Goal: Communication & Community: Answer question/provide support

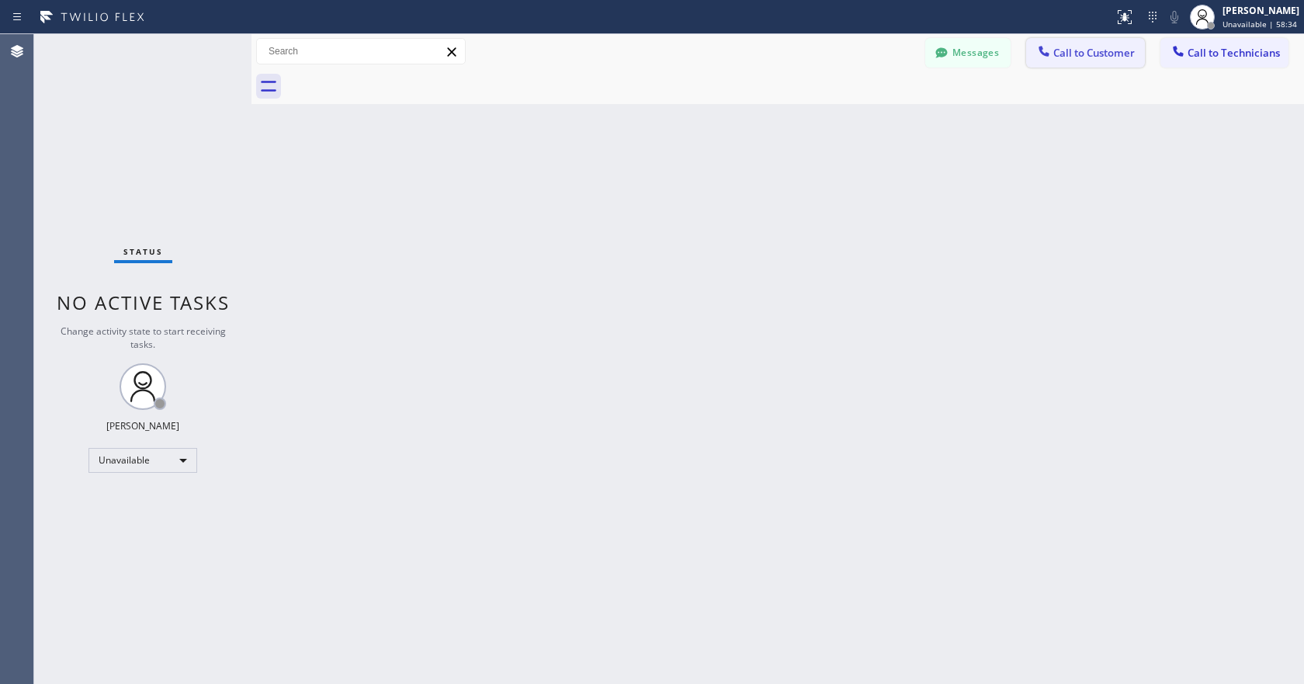
click at [1084, 53] on span "Call to Customer" at bounding box center [1094, 53] width 82 height 14
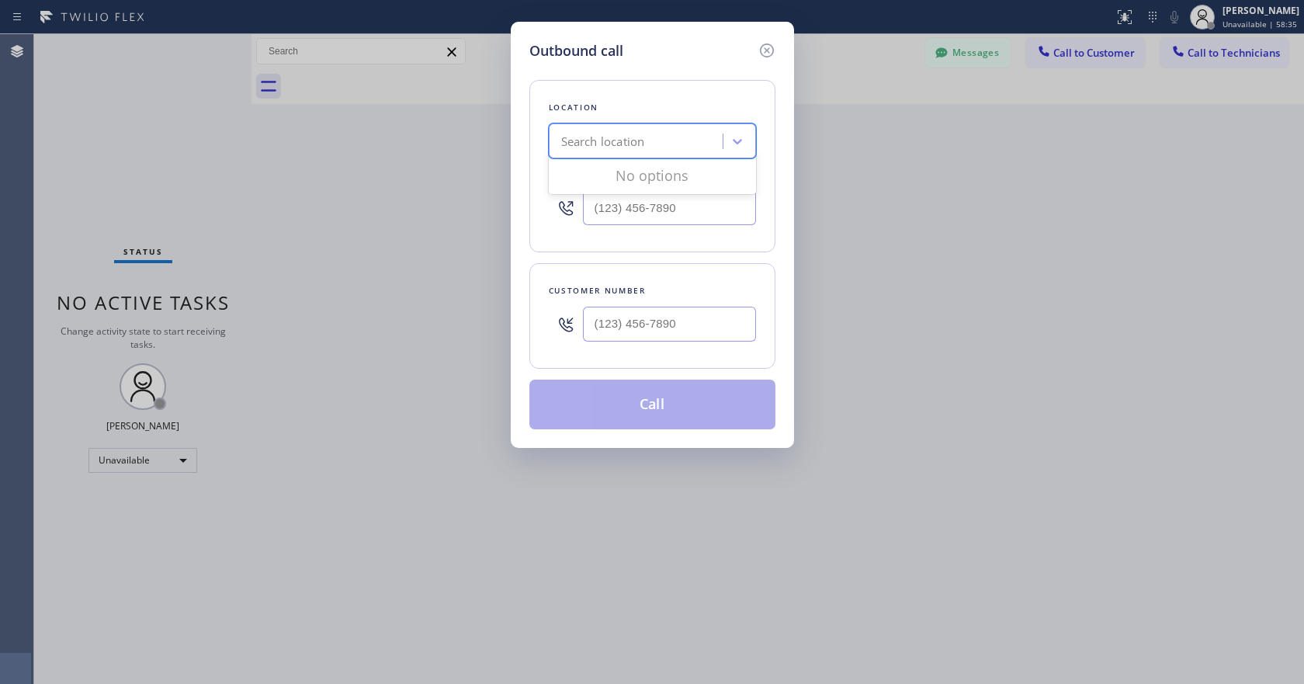
click at [629, 149] on div "Search location" at bounding box center [603, 142] width 84 height 18
click at [685, 337] on input "(___) ___-____" at bounding box center [669, 324] width 173 height 35
paste input "626) 705-7833"
type input "[PHONE_NUMBER]"
click at [623, 218] on input "(___) ___-____" at bounding box center [669, 207] width 173 height 35
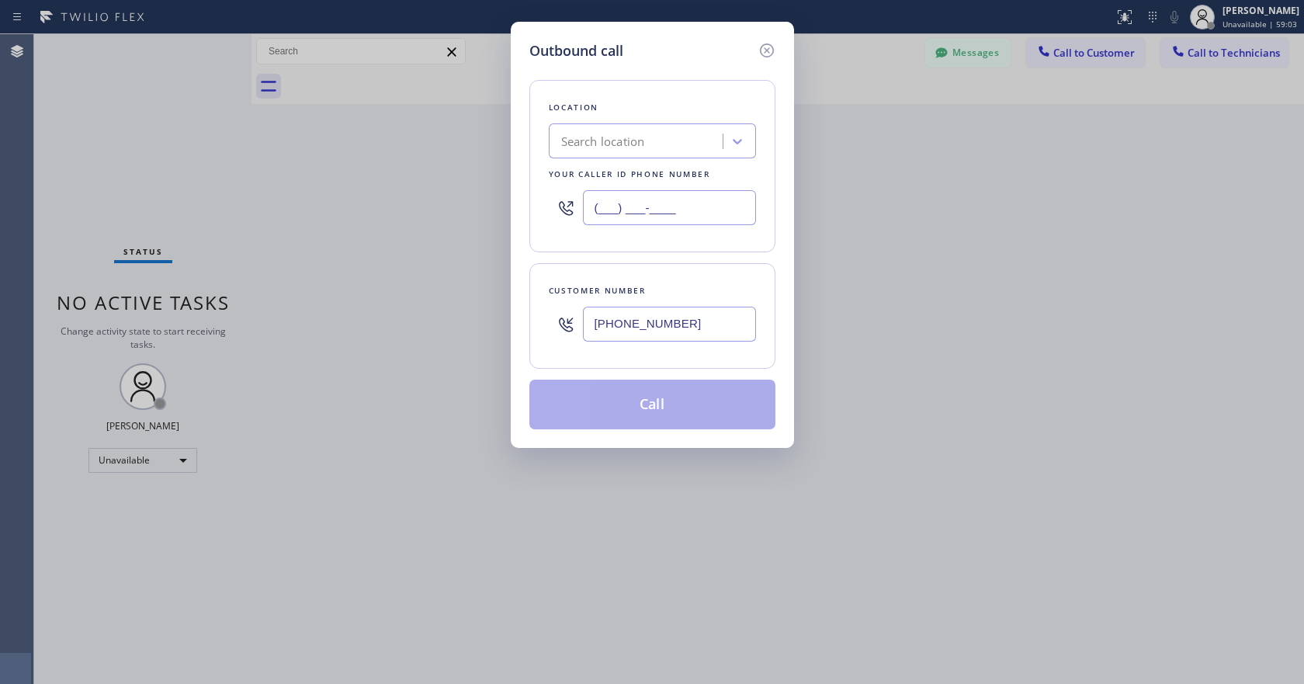
paste input "877) 748-5179"
type input "[PHONE_NUMBER]"
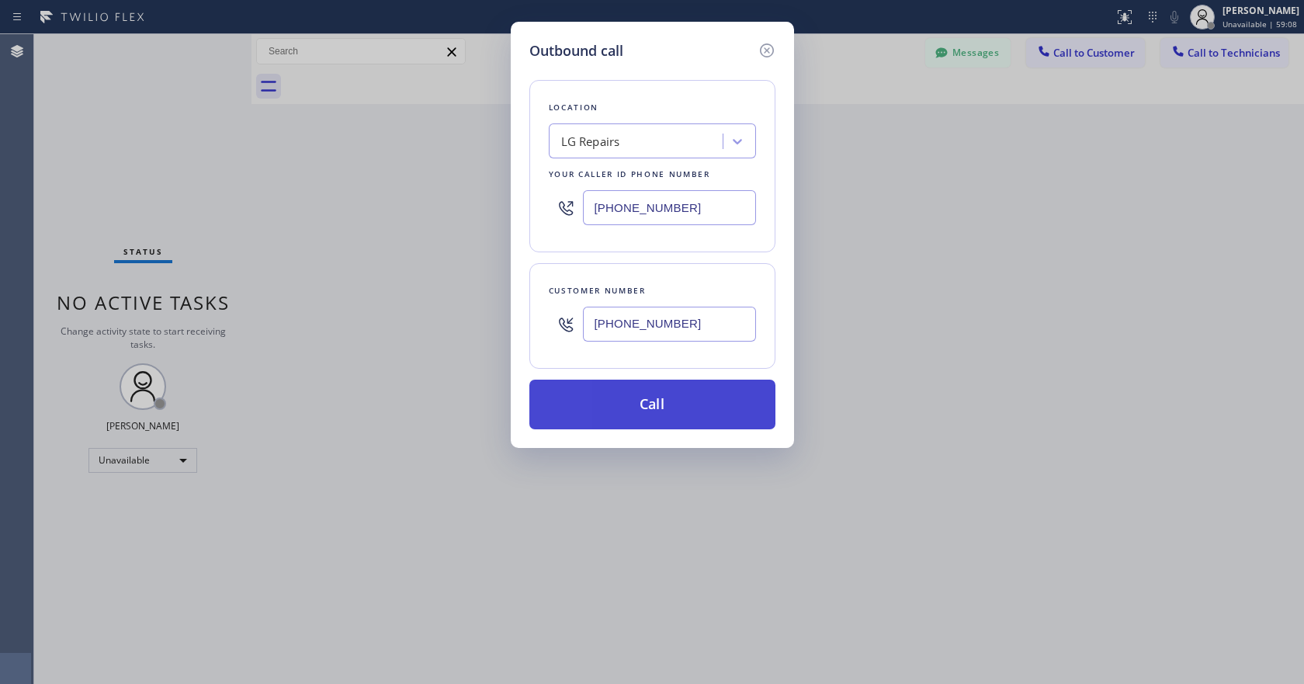
click at [683, 407] on button "Call" at bounding box center [652, 405] width 246 height 50
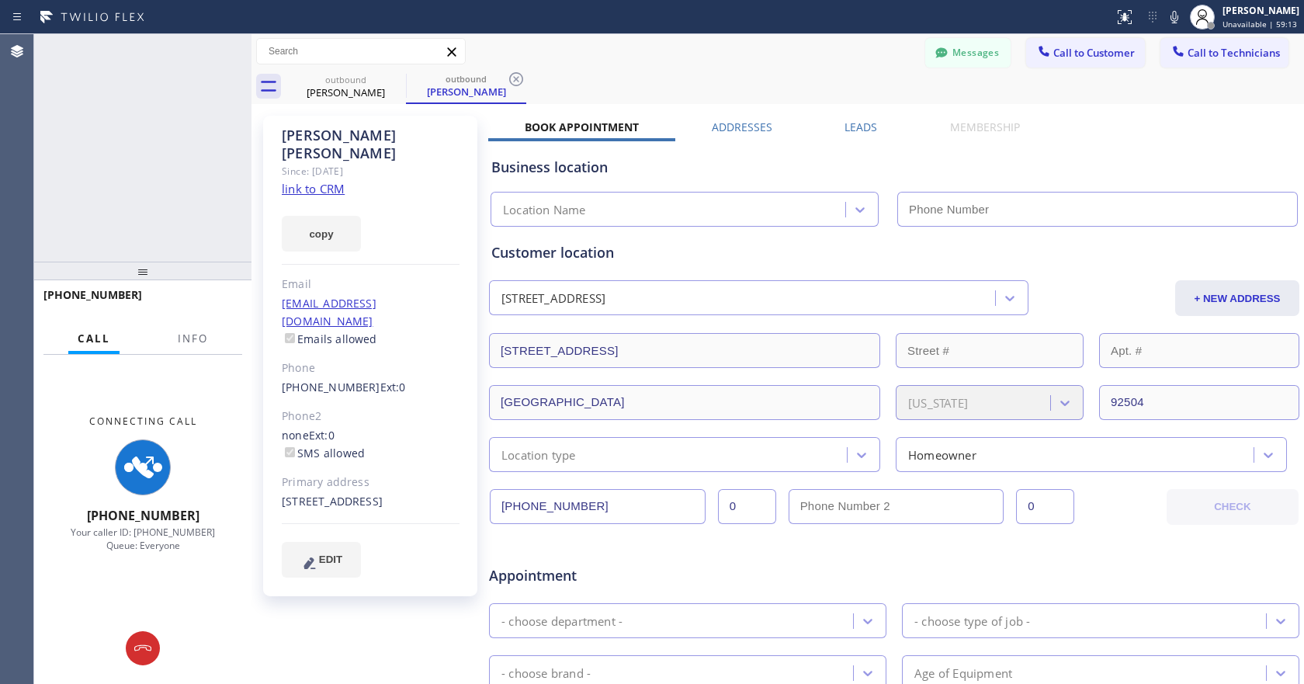
type input "[PHONE_NUMBER]"
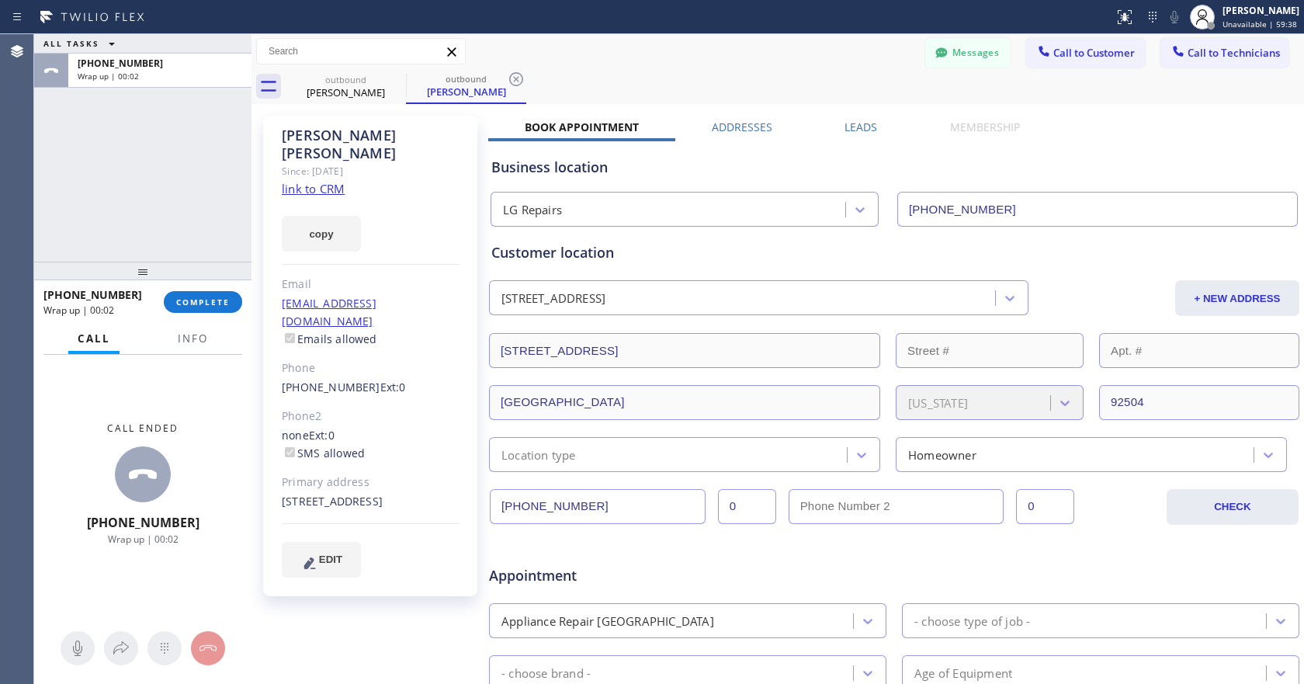
click at [203, 314] on div "[PHONE_NUMBER] Wrap up | 00:02 COMPLETE" at bounding box center [142, 302] width 199 height 40
click at [203, 307] on button "COMPLETE" at bounding box center [203, 302] width 78 height 22
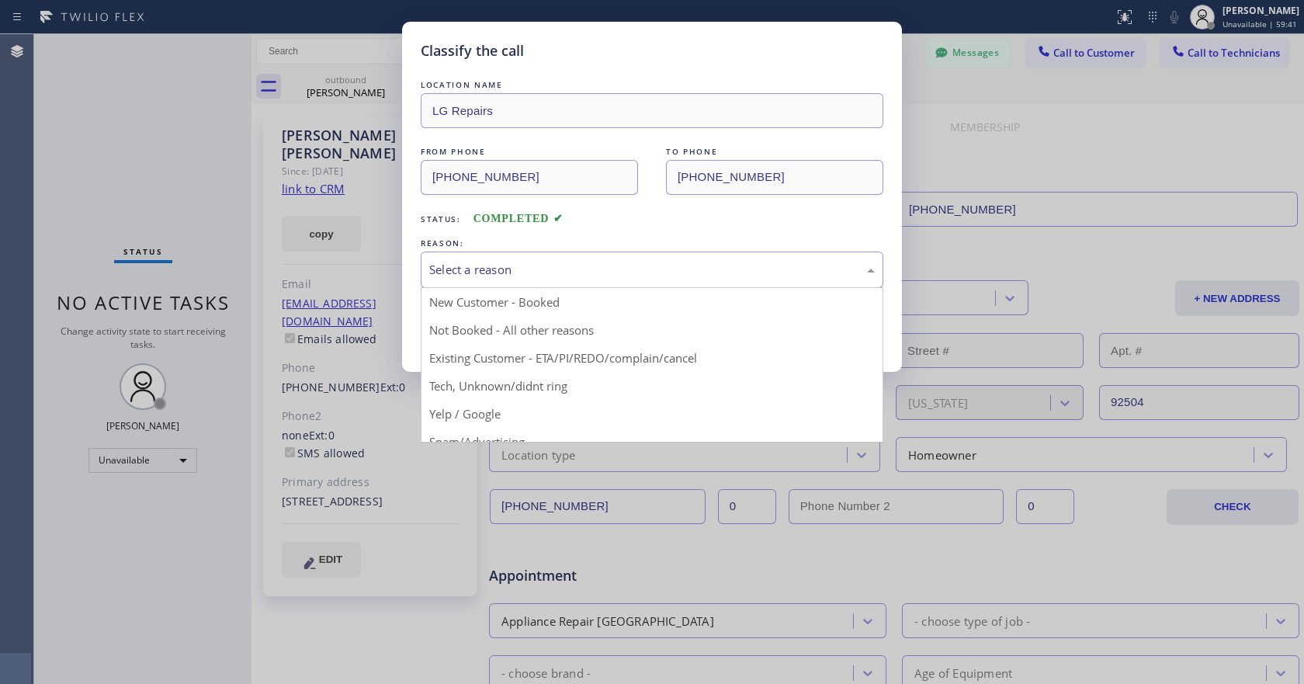
click at [501, 258] on div "Select a reason" at bounding box center [652, 269] width 463 height 36
drag, startPoint x: 494, startPoint y: 328, endPoint x: 485, endPoint y: 327, distance: 8.7
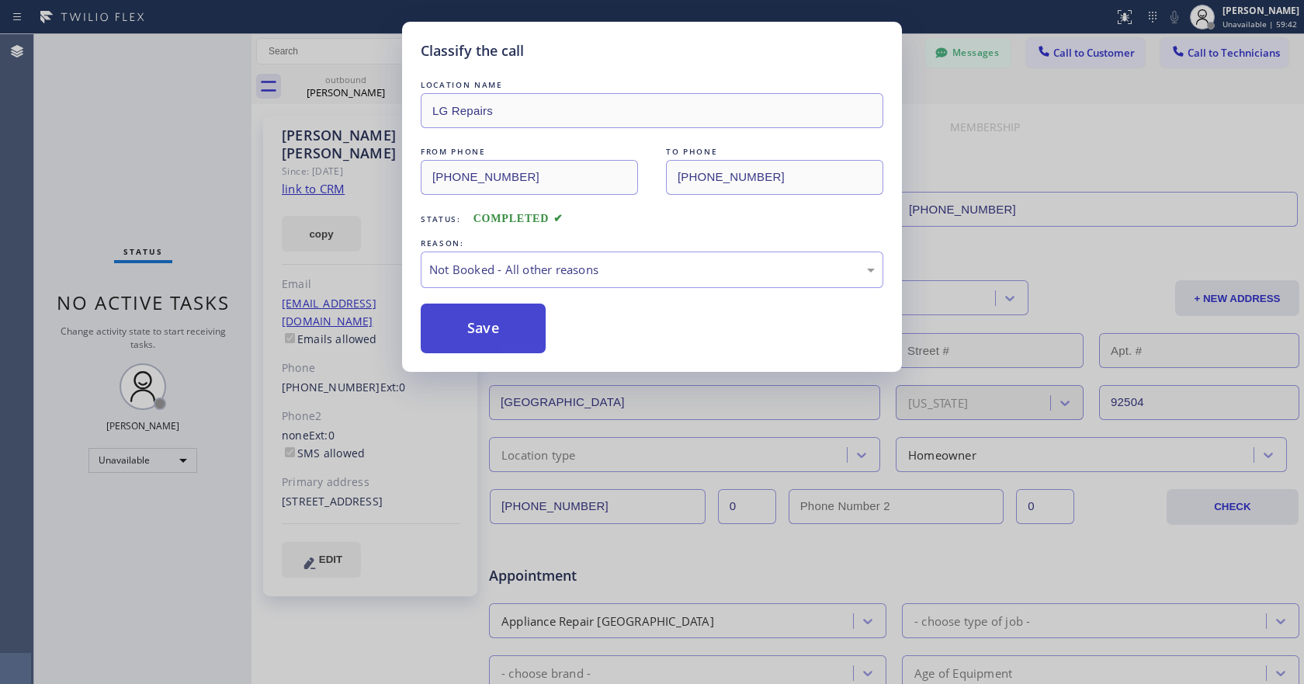
click at [446, 321] on button "Save" at bounding box center [483, 328] width 125 height 50
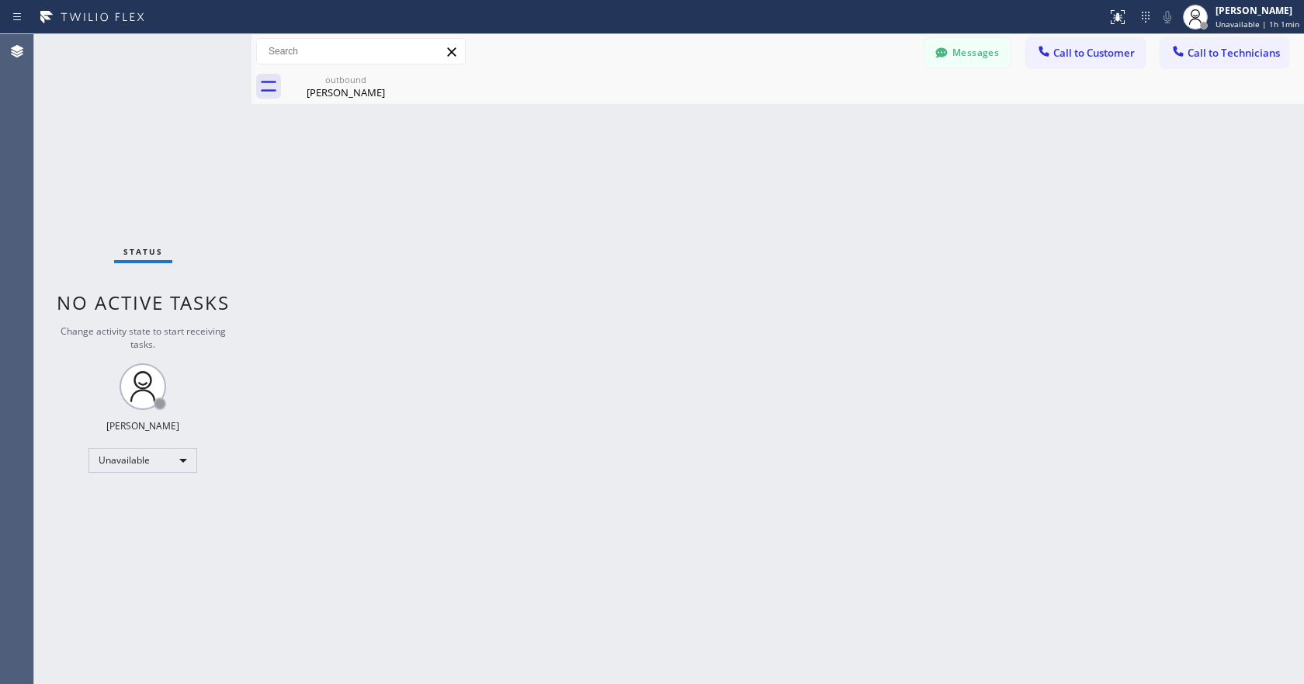
click at [155, 113] on div "Status No active tasks Change activity state to start receiving tasks. [PERSON_…" at bounding box center [142, 359] width 217 height 650
click at [1078, 53] on span "Call to Customer" at bounding box center [1094, 53] width 82 height 14
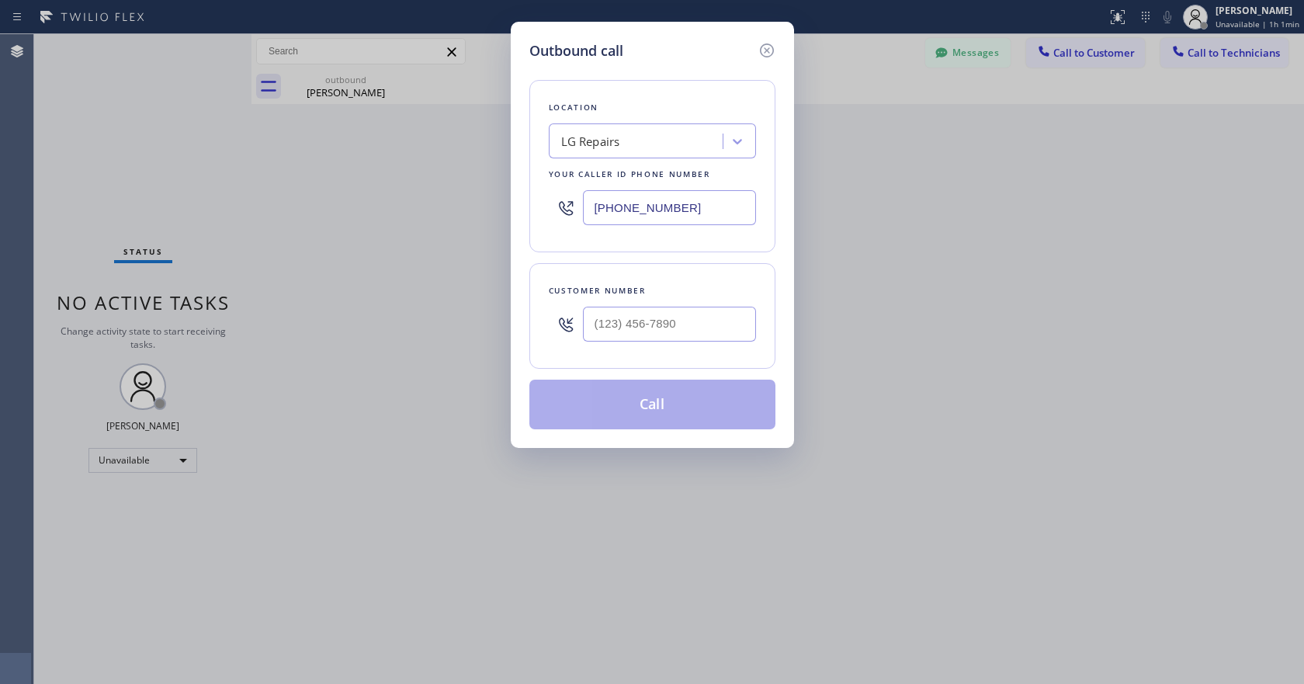
type input "(___) ___-____"
click at [657, 331] on input "(___) ___-____" at bounding box center [669, 324] width 173 height 35
paste input "626) 705-7833"
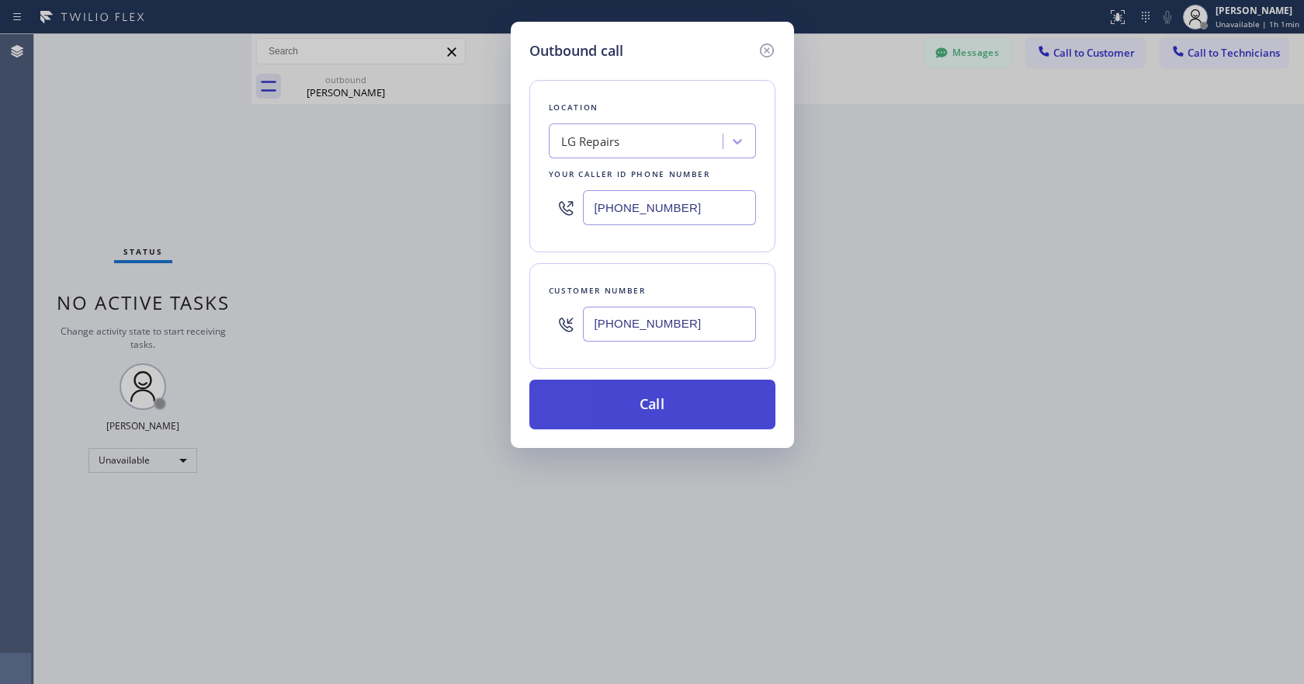
type input "[PHONE_NUMBER]"
click at [678, 407] on button "Call" at bounding box center [652, 405] width 246 height 50
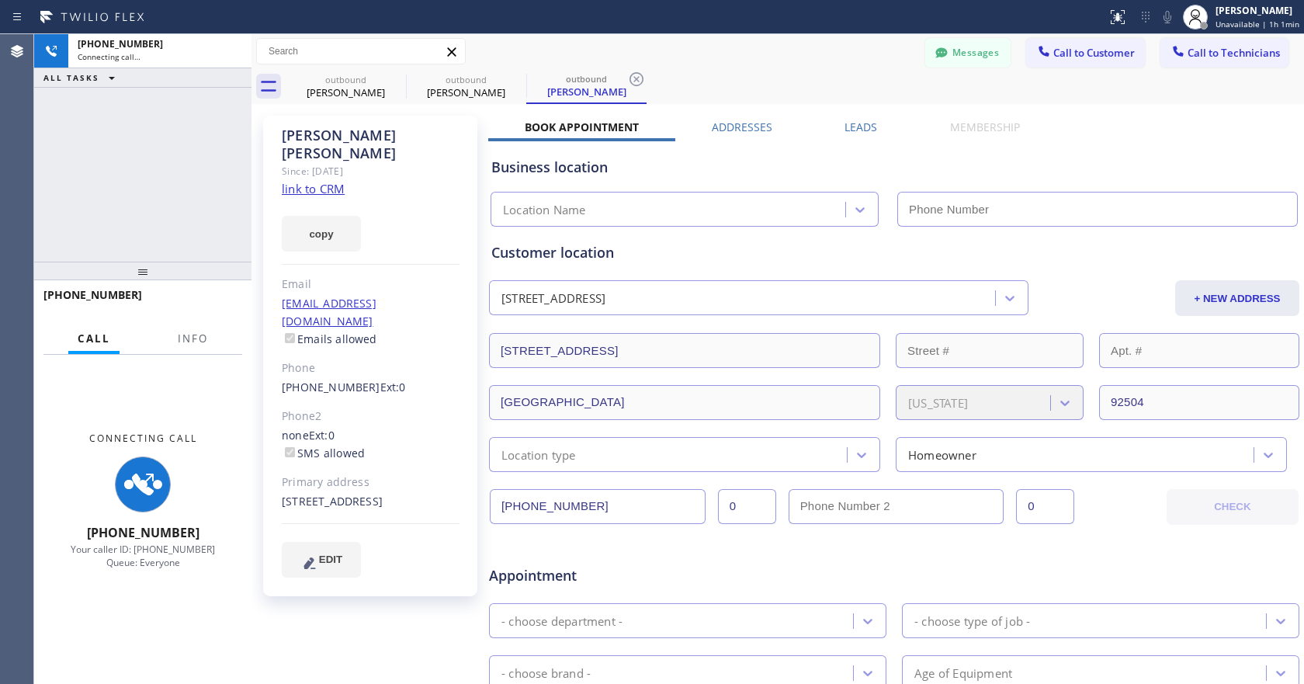
type input "[PHONE_NUMBER]"
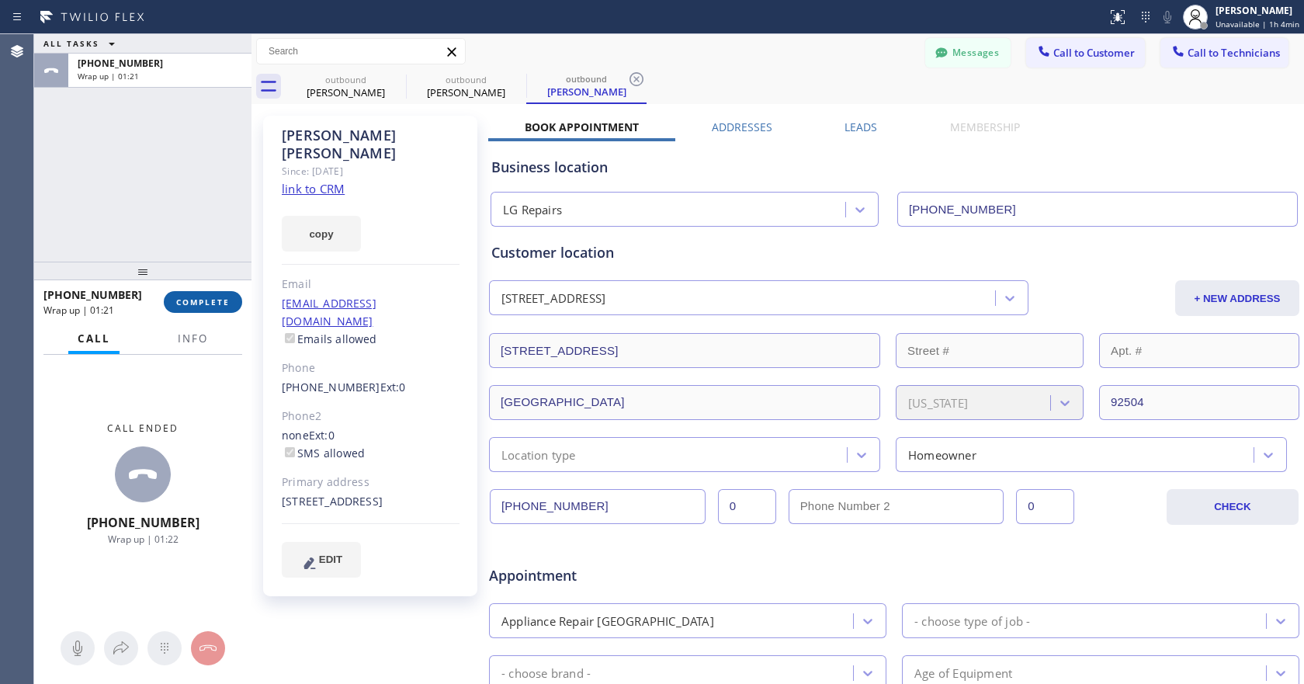
click at [210, 303] on span "COMPLETE" at bounding box center [203, 302] width 54 height 11
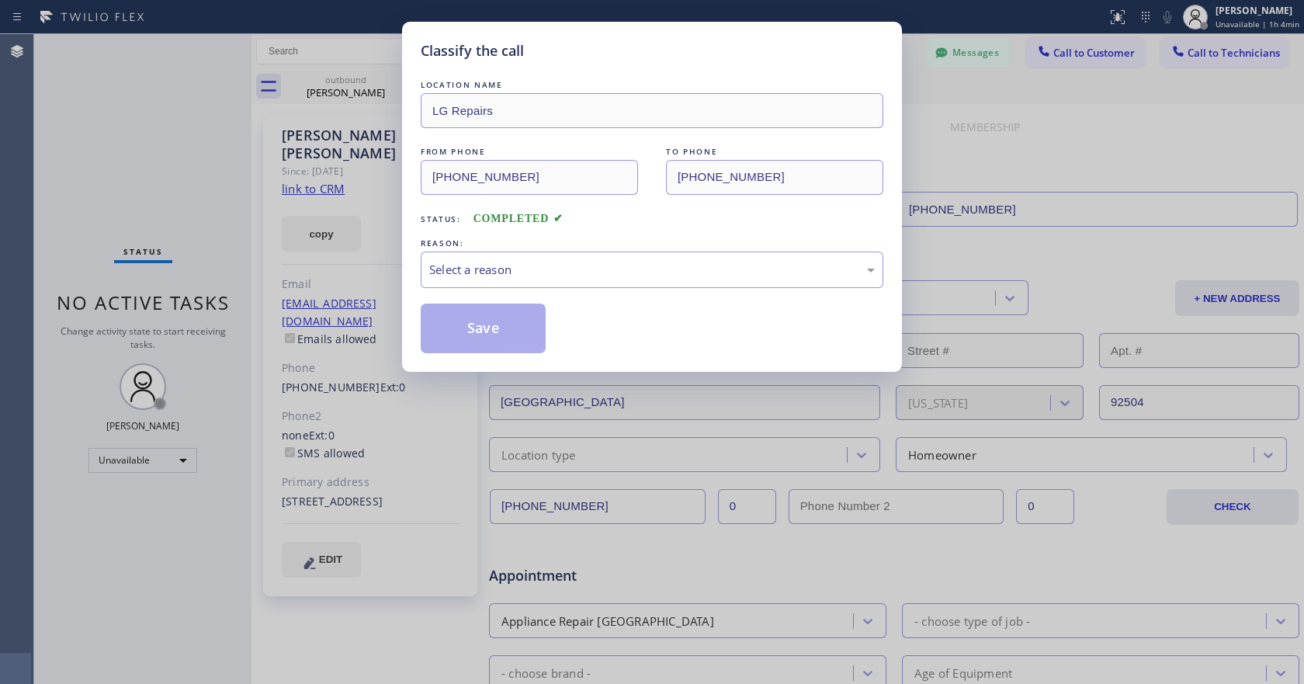
drag, startPoint x: 555, startPoint y: 235, endPoint x: 557, endPoint y: 251, distance: 15.7
click at [556, 236] on div "REASON:" at bounding box center [652, 243] width 463 height 16
click at [557, 262] on div "Select a reason" at bounding box center [652, 270] width 446 height 18
click at [470, 340] on button "Save" at bounding box center [483, 328] width 125 height 50
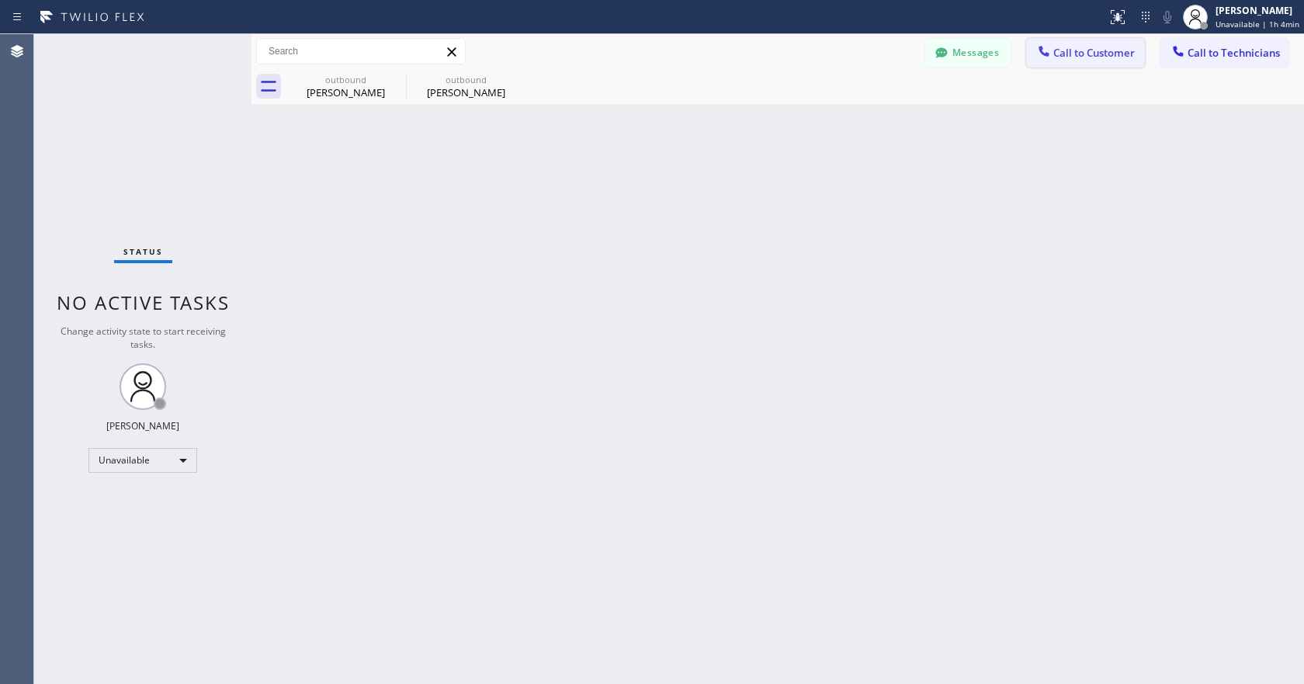
click at [1048, 48] on icon at bounding box center [1044, 51] width 16 height 16
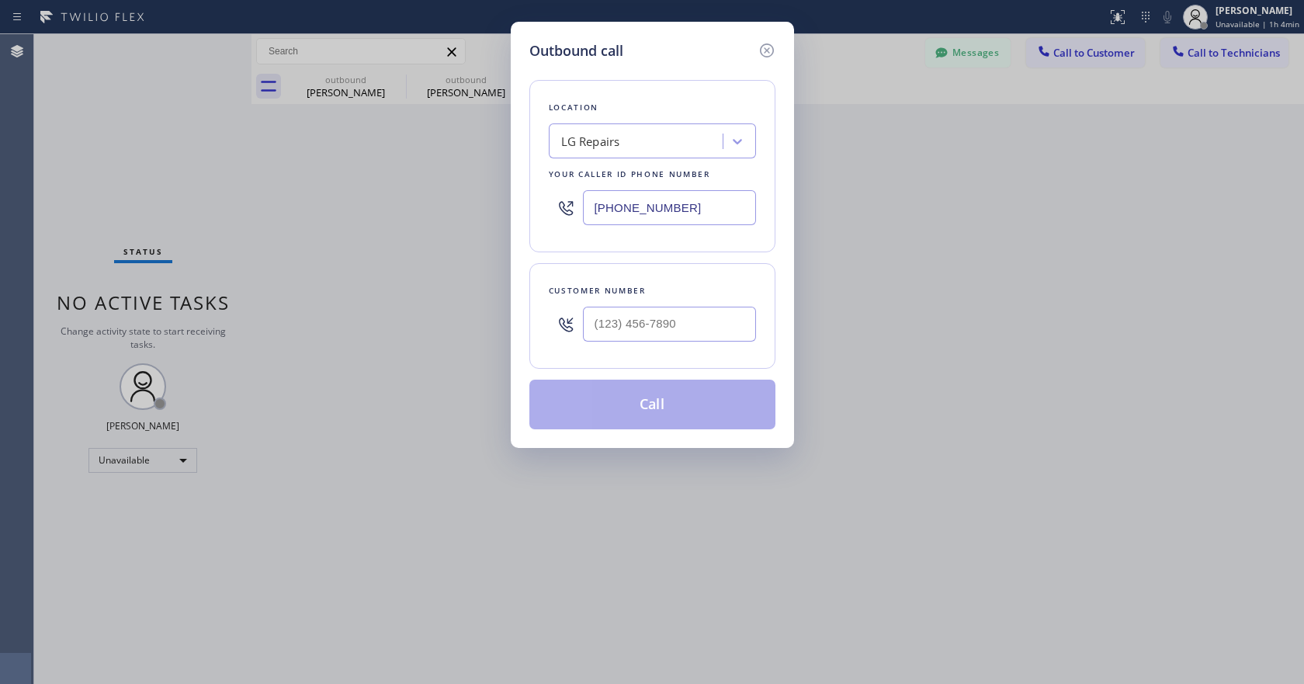
click at [671, 204] on input "[PHONE_NUMBER]" at bounding box center [669, 207] width 173 height 35
paste input "55) 731-4952"
type input "[PHONE_NUMBER]"
click at [640, 335] on input "(___) ___-____" at bounding box center [669, 324] width 173 height 35
paste input "949) 943-6534"
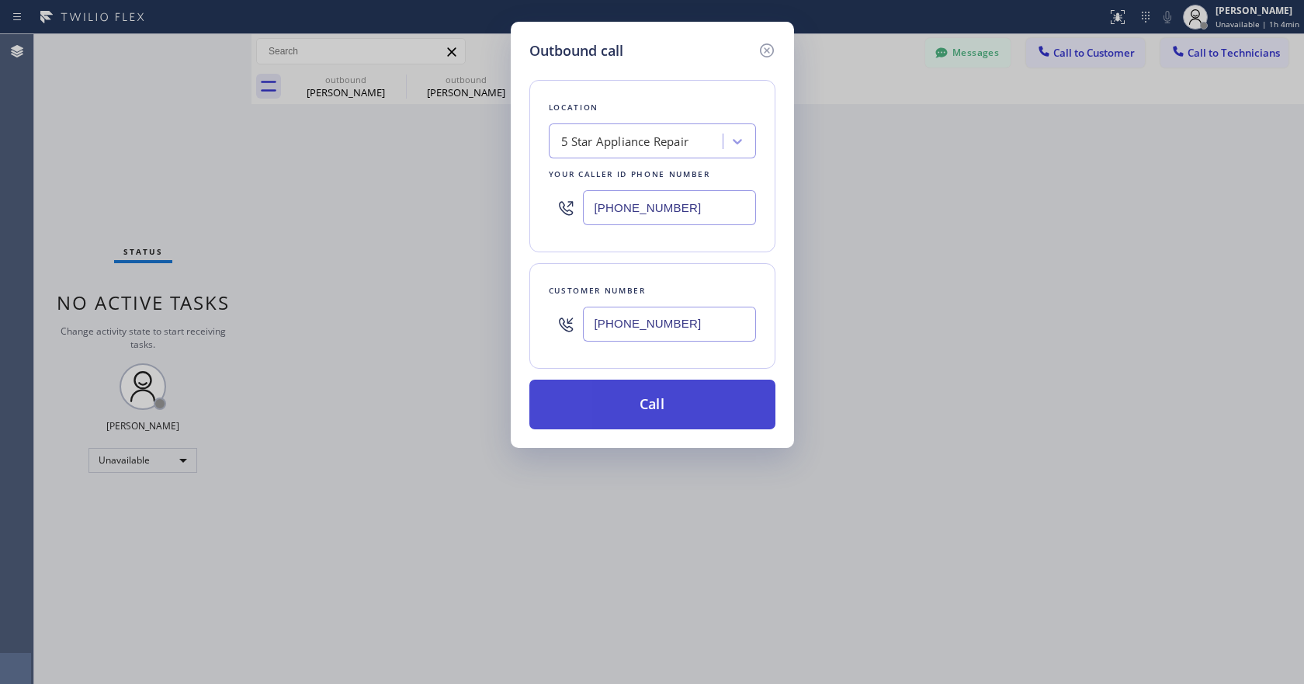
type input "[PHONE_NUMBER]"
click at [655, 404] on button "Call" at bounding box center [652, 405] width 246 height 50
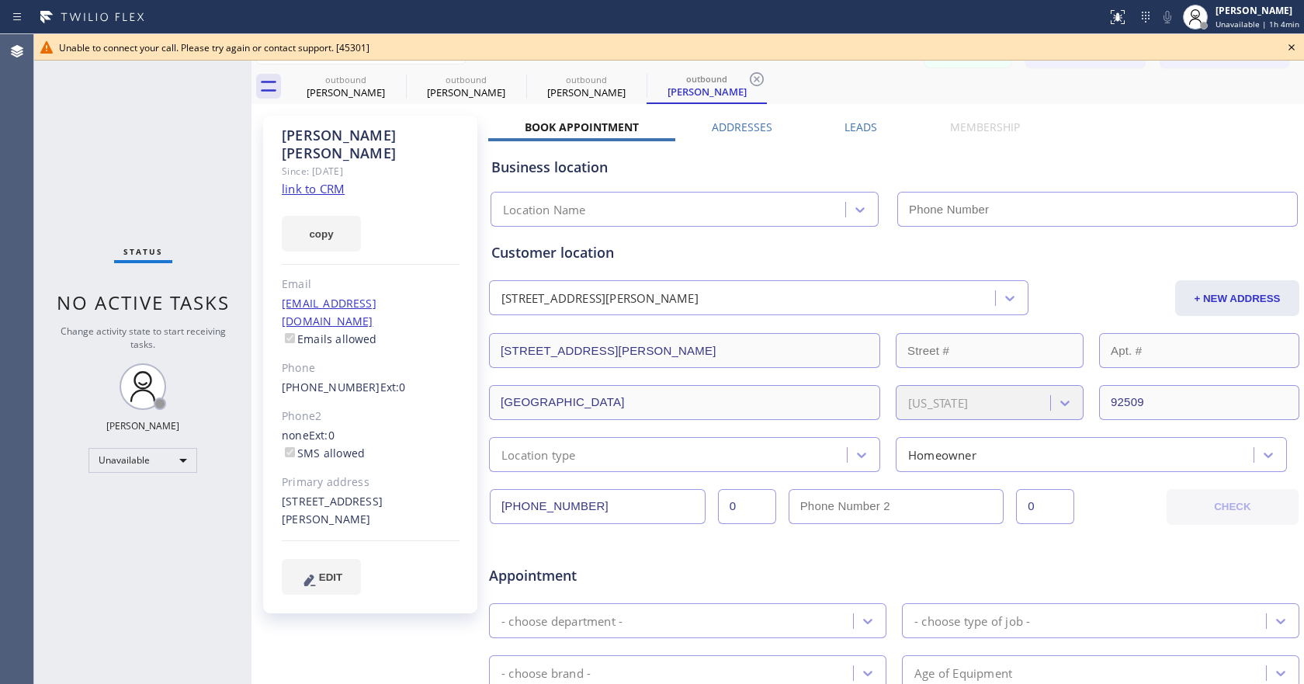
type input "[PHONE_NUMBER]"
click at [1209, 26] on div at bounding box center [1203, 25] width 11 height 11
click at [180, 105] on div "Status No active tasks Change activity state to start receiving tasks. [PERSON_…" at bounding box center [142, 359] width 217 height 650
click at [1291, 50] on icon at bounding box center [1291, 47] width 19 height 19
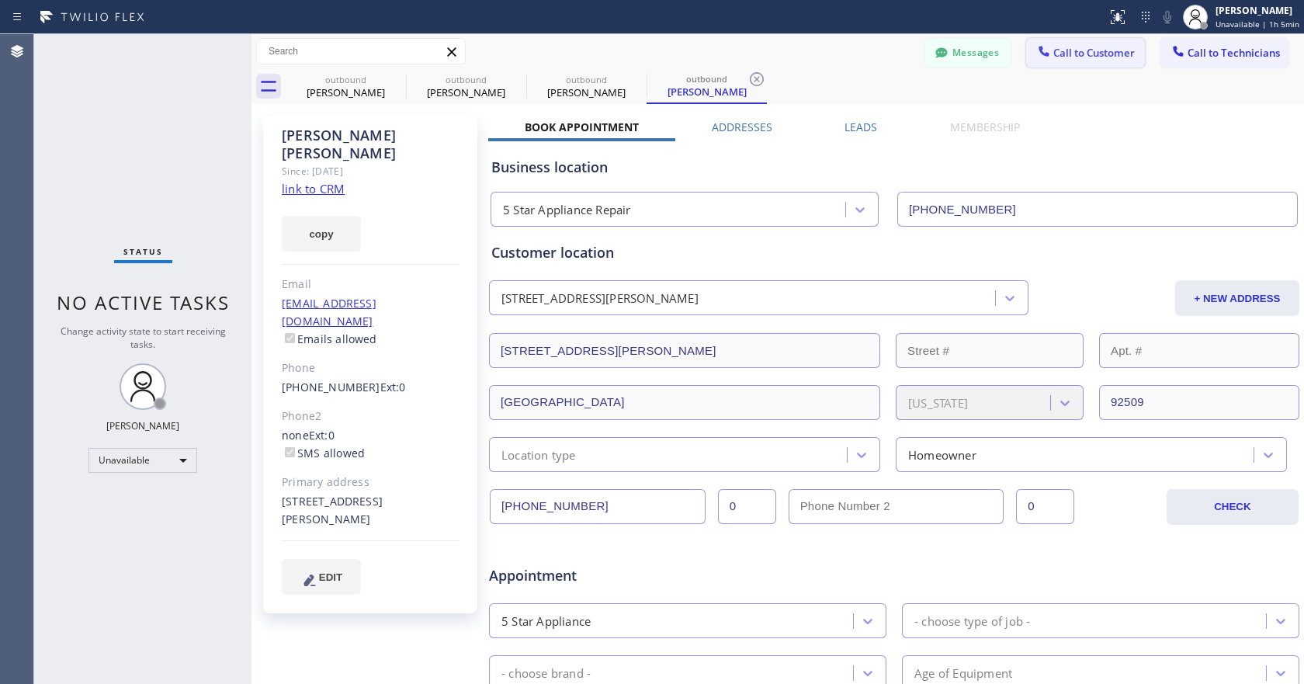
click at [1088, 61] on button "Call to Customer" at bounding box center [1085, 52] width 119 height 29
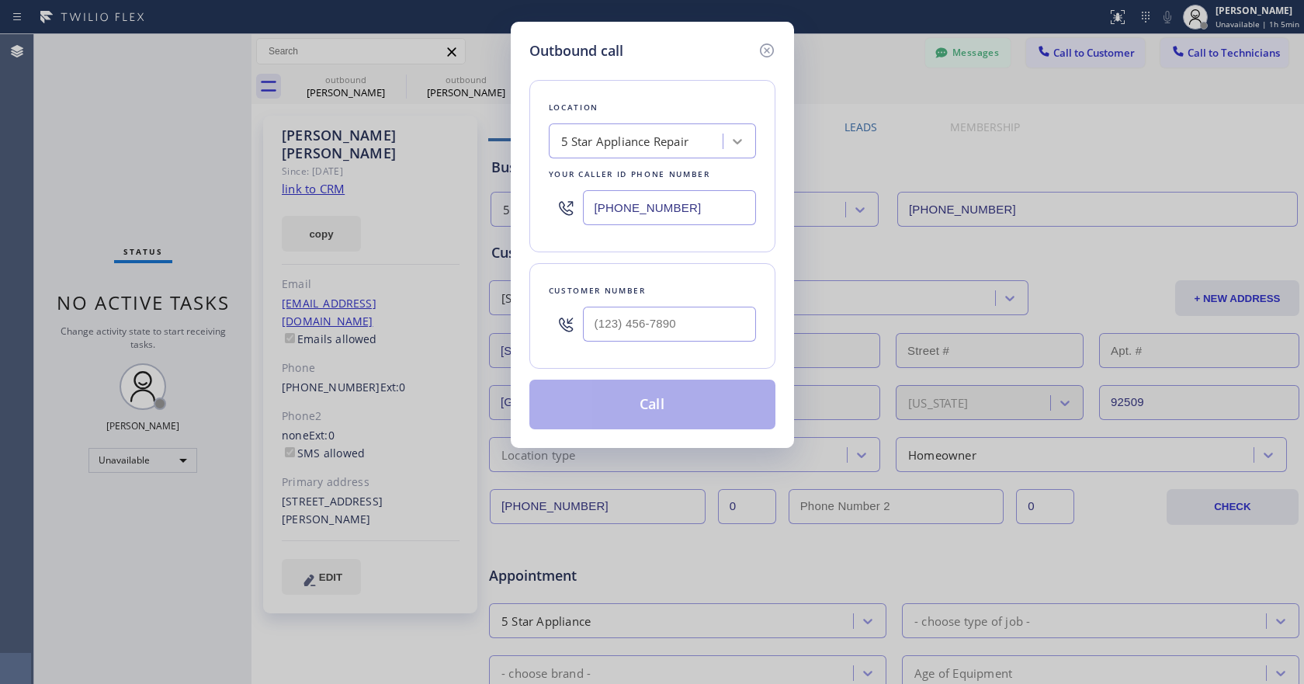
click at [737, 151] on div at bounding box center [737, 141] width 28 height 28
click at [706, 216] on input "[PHONE_NUMBER]" at bounding box center [669, 207] width 173 height 35
click at [709, 214] on input "[PHONE_NUMBER]" at bounding box center [669, 207] width 173 height 35
click at [710, 213] on input "[PHONE_NUMBER]" at bounding box center [669, 207] width 173 height 35
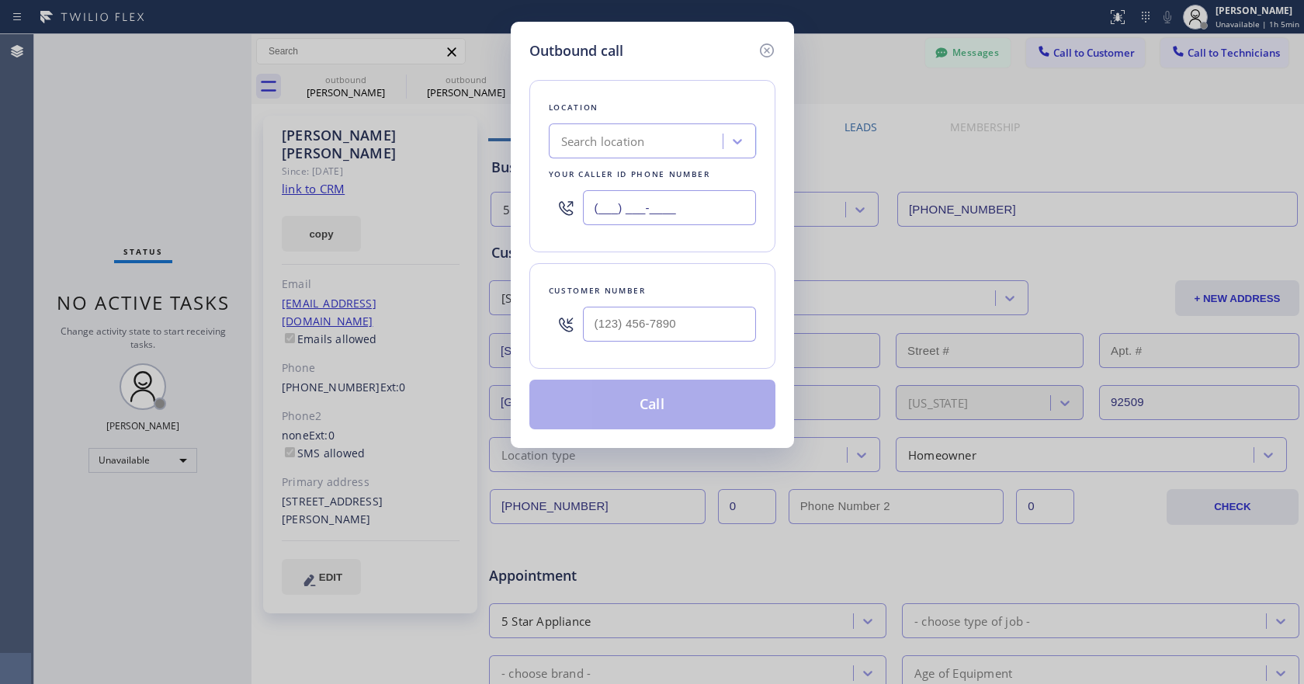
type input "(___) ___-____"
click at [752, 135] on div "Search location" at bounding box center [652, 140] width 207 height 35
drag, startPoint x: 744, startPoint y: 137, endPoint x: 808, endPoint y: 144, distance: 64.8
click at [743, 137] on icon at bounding box center [738, 142] width 16 height 16
click at [935, 128] on div "Outbound call Location Search location Your caller id phone number Customer num…" at bounding box center [652, 342] width 1304 height 684
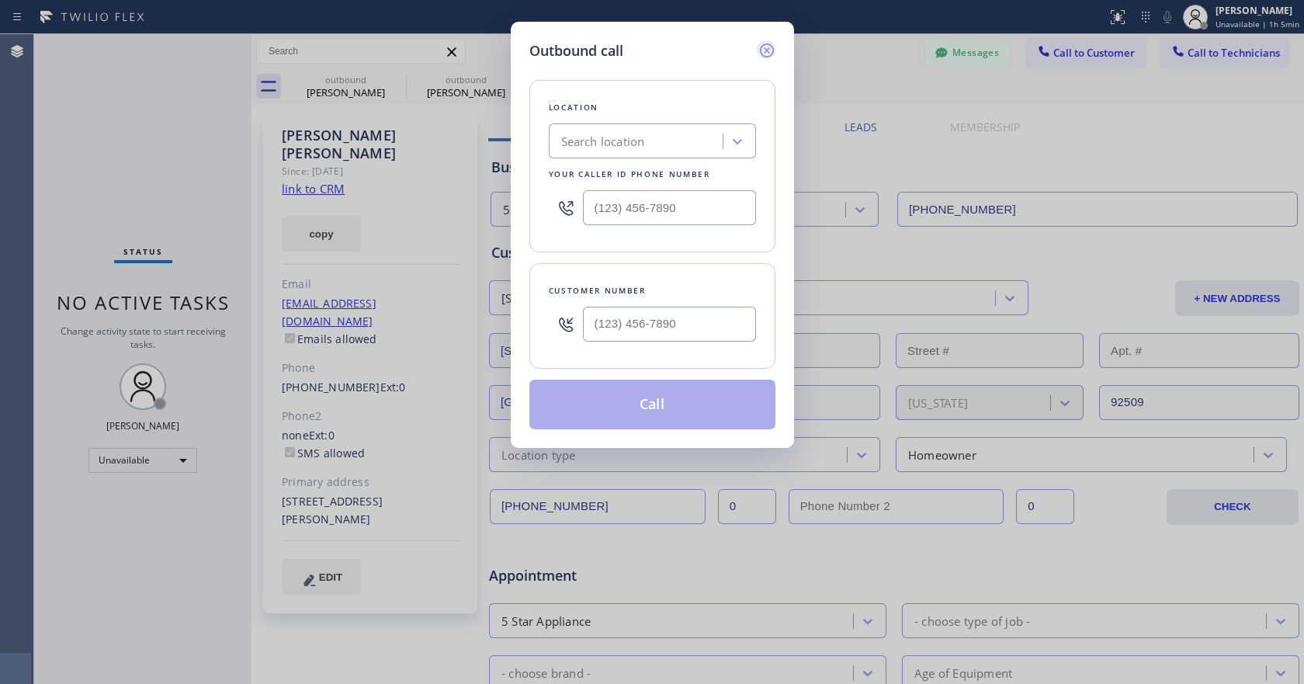
click at [759, 51] on icon at bounding box center [767, 50] width 19 height 19
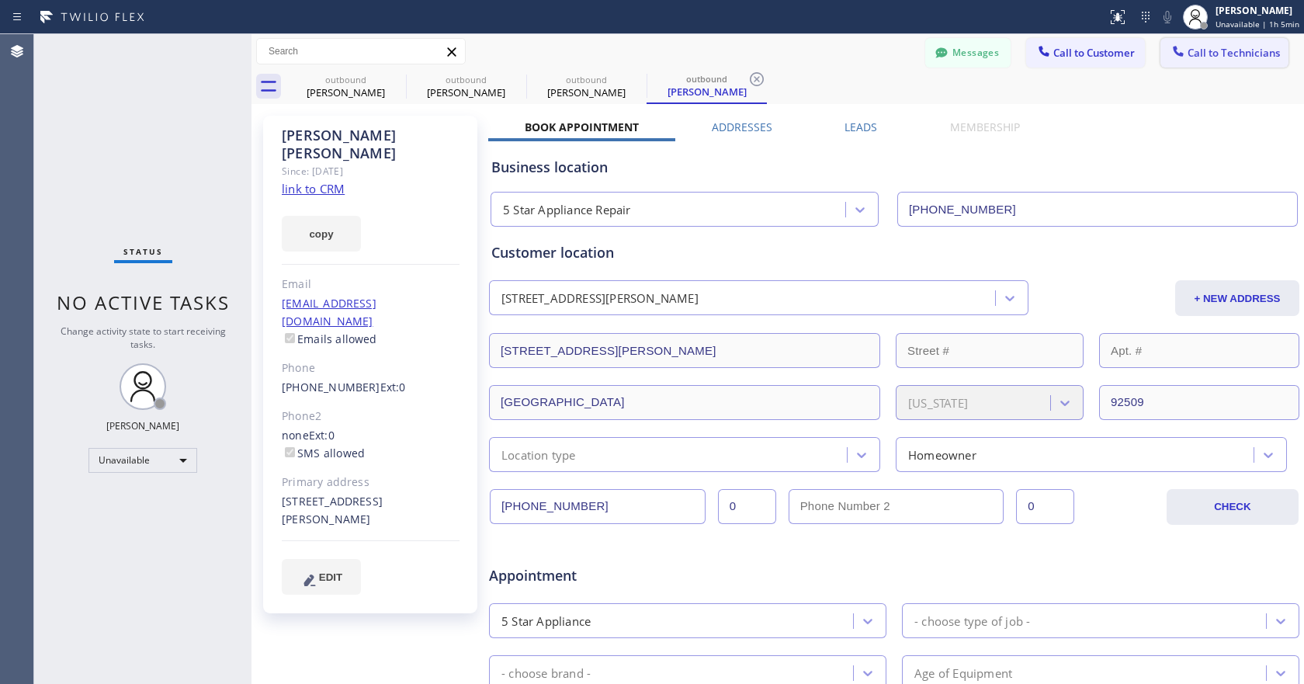
click at [1173, 54] on icon at bounding box center [1178, 51] width 10 height 10
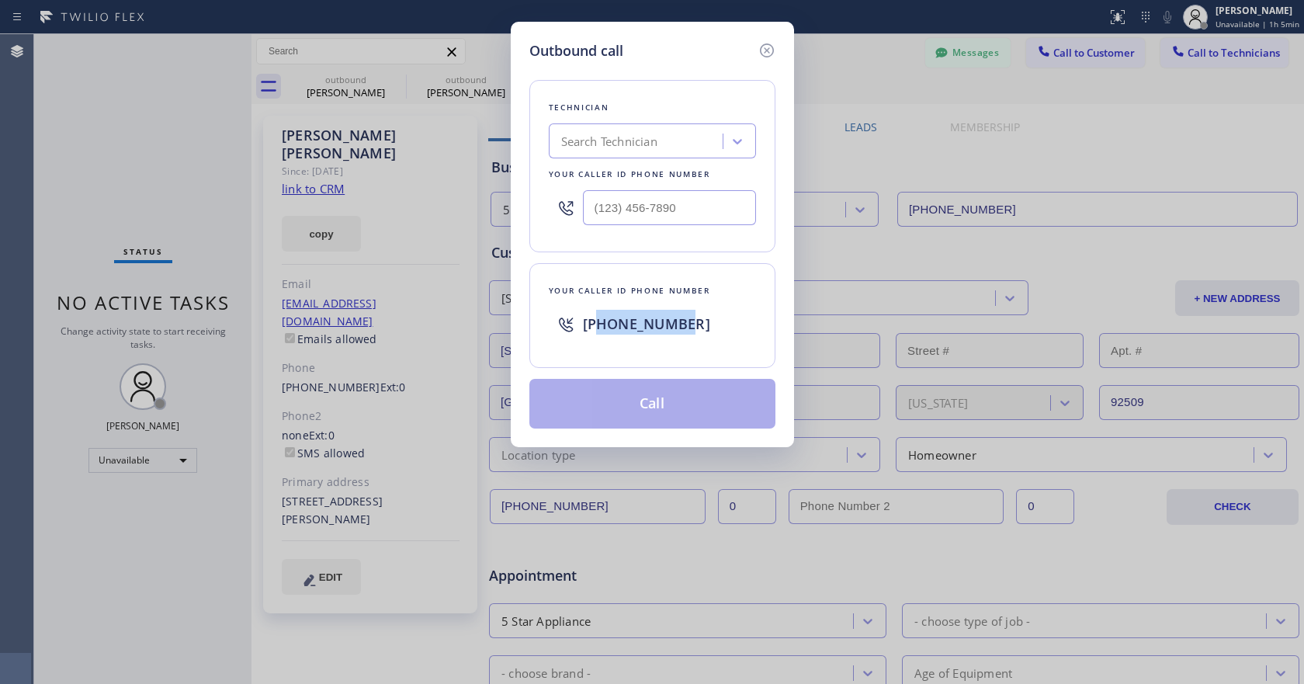
drag, startPoint x: 685, startPoint y: 328, endPoint x: 600, endPoint y: 332, distance: 84.7
click at [600, 332] on div "[PHONE_NUMBER]" at bounding box center [669, 324] width 173 height 28
copy span "2136934111"
click at [766, 49] on icon at bounding box center [767, 50] width 19 height 19
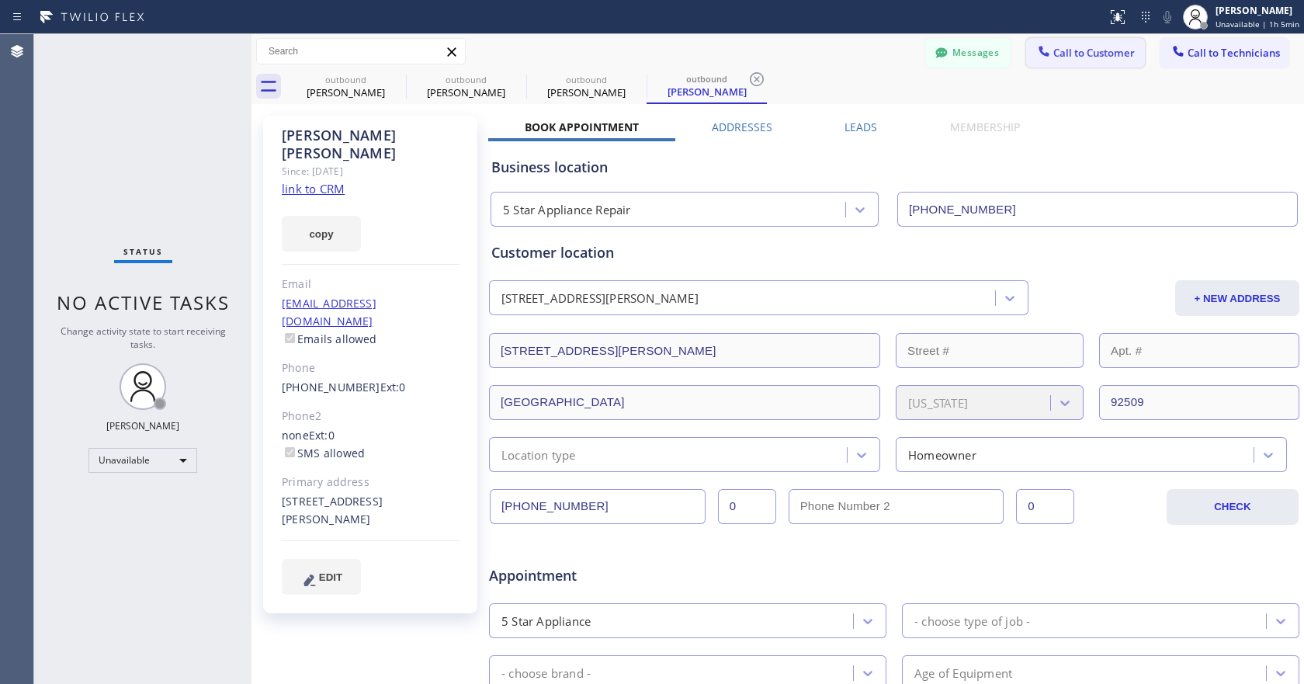
click at [1078, 54] on span "Call to Customer" at bounding box center [1094, 53] width 82 height 14
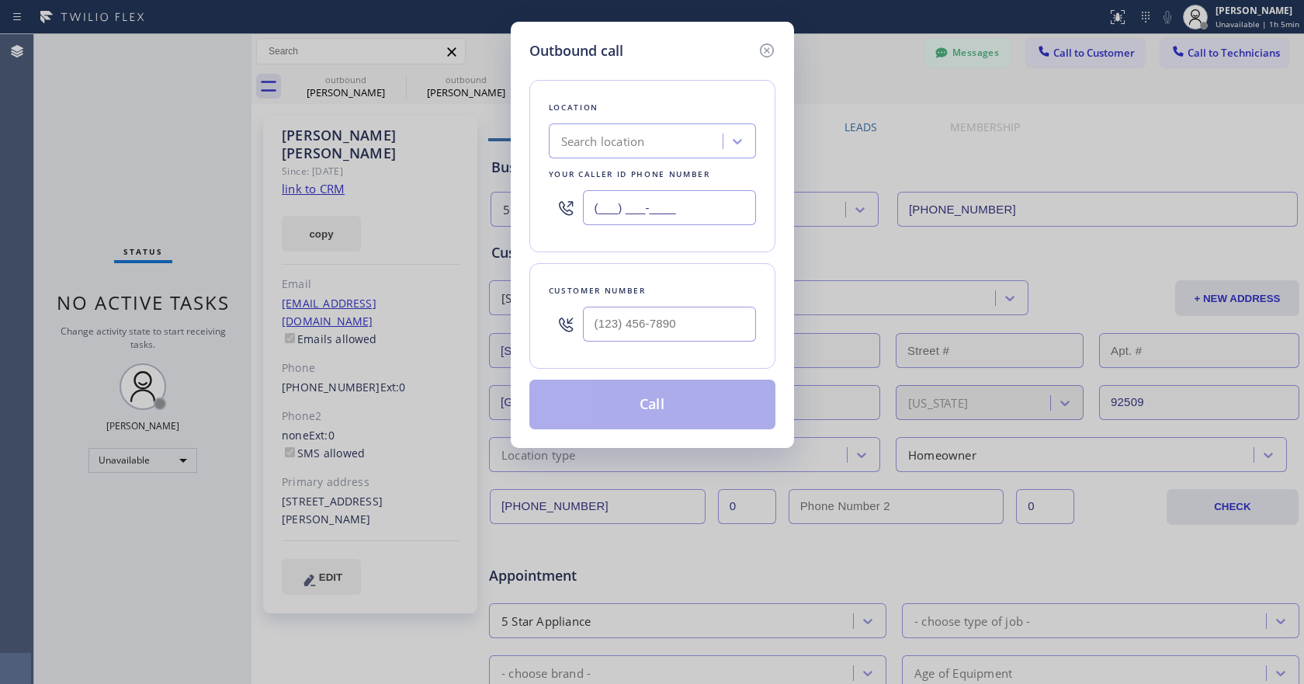
click at [684, 206] on input "(___) ___-____" at bounding box center [669, 207] width 173 height 35
paste input "213) 693-4111"
type input "[PHONE_NUMBER]"
type input "(___) ___-____"
paste input "949) 943-6534"
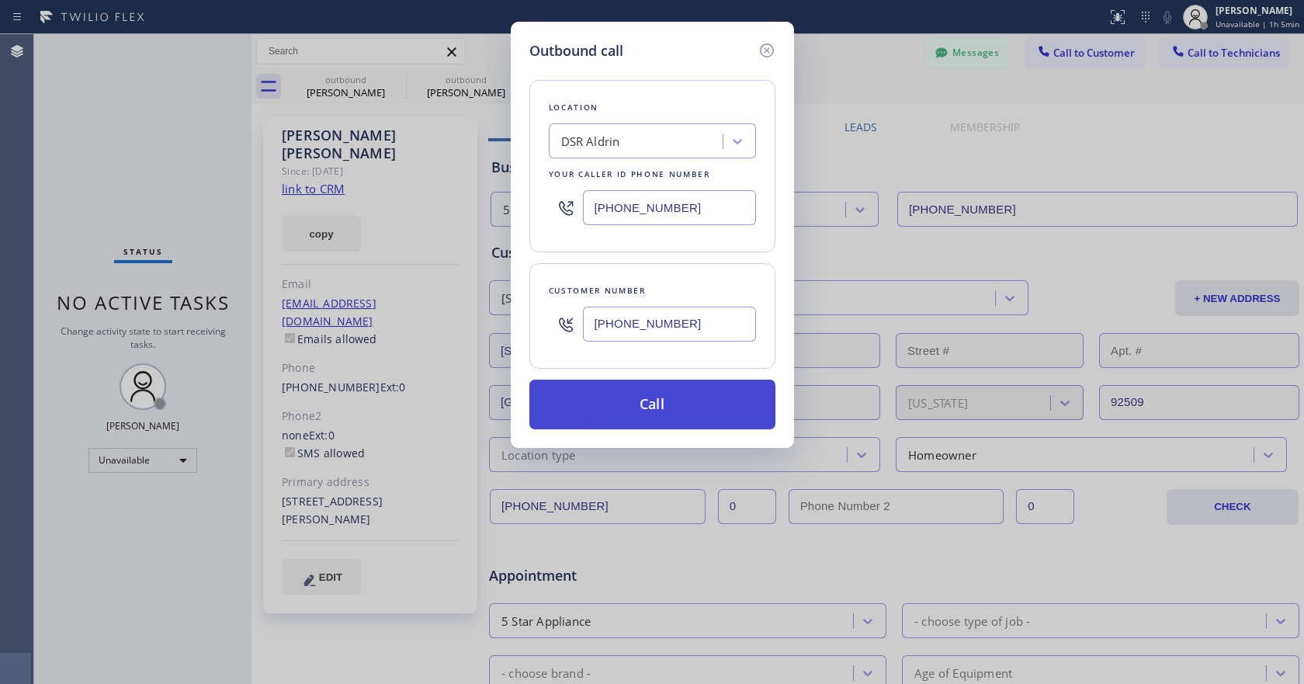
type input "[PHONE_NUMBER]"
click at [663, 408] on button "Call" at bounding box center [652, 405] width 246 height 50
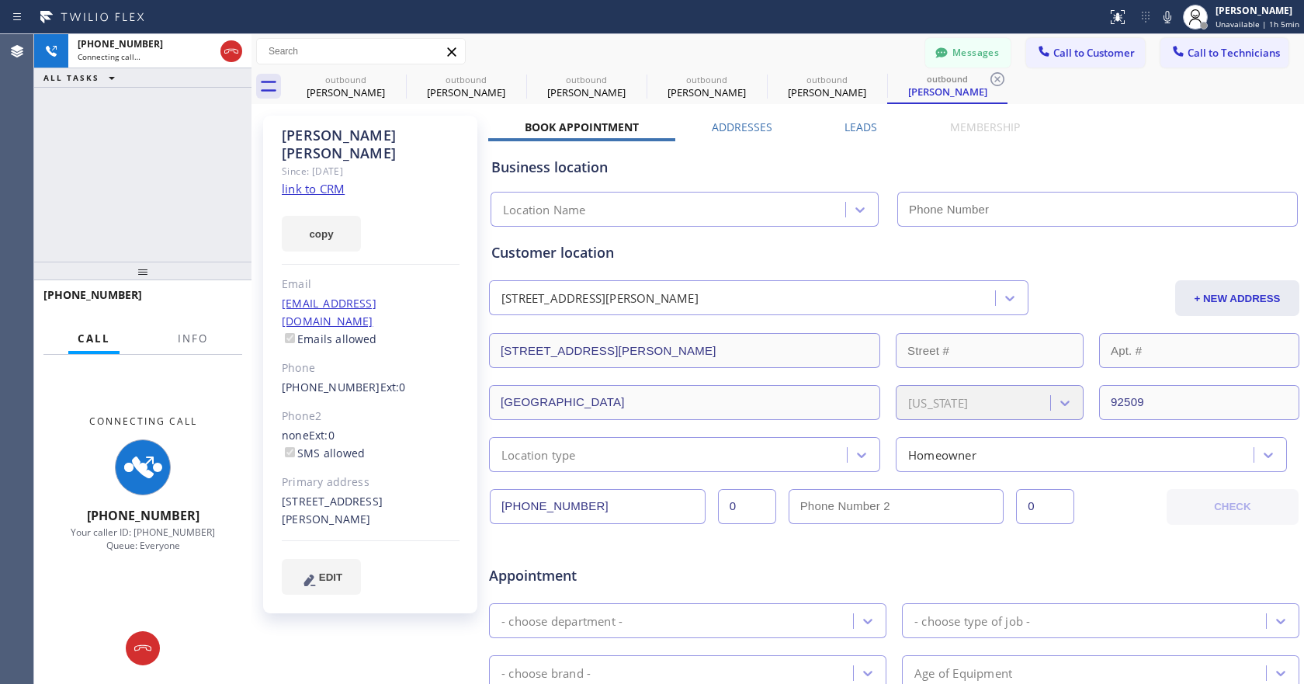
type input "[PHONE_NUMBER]"
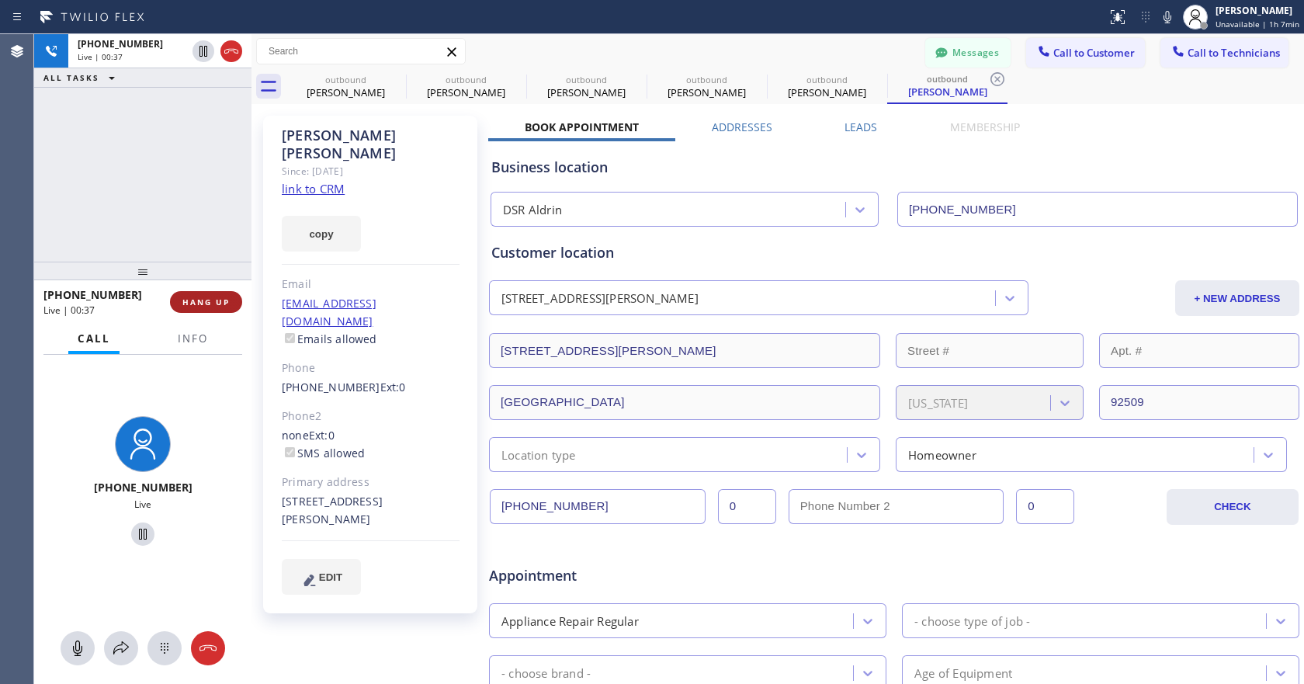
click at [197, 309] on button "HANG UP" at bounding box center [206, 302] width 72 height 22
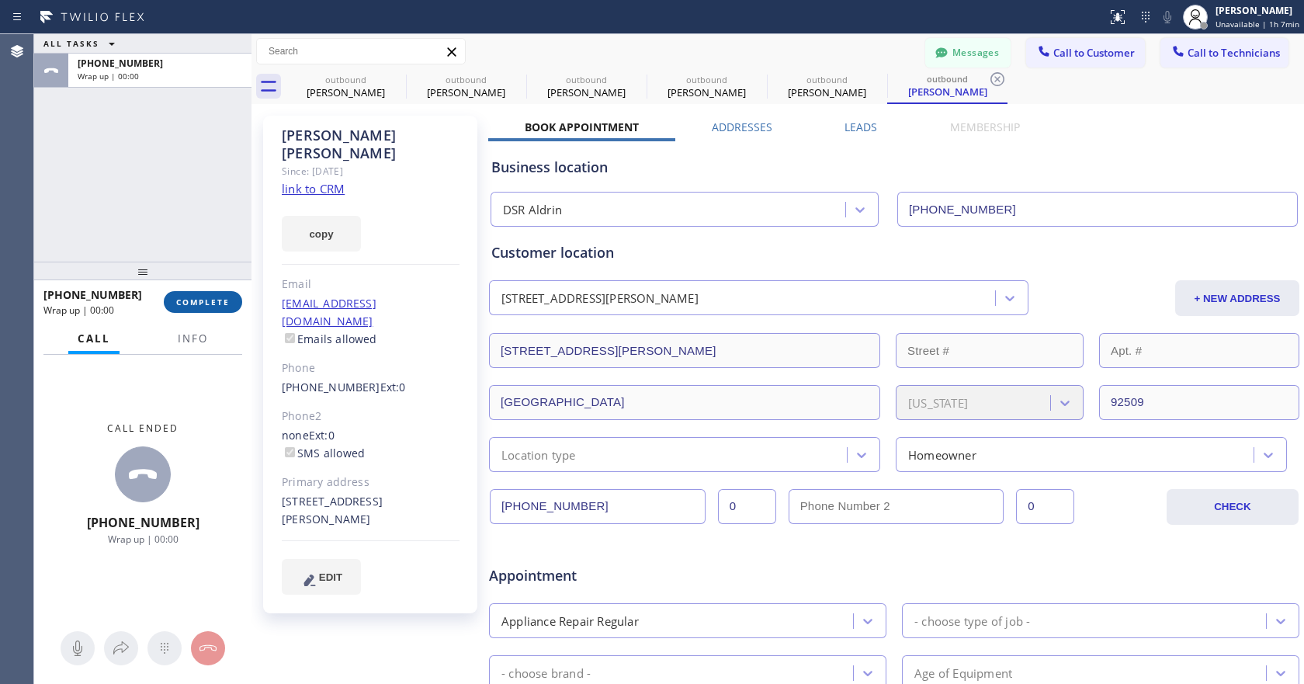
click at [206, 303] on span "COMPLETE" at bounding box center [203, 302] width 54 height 11
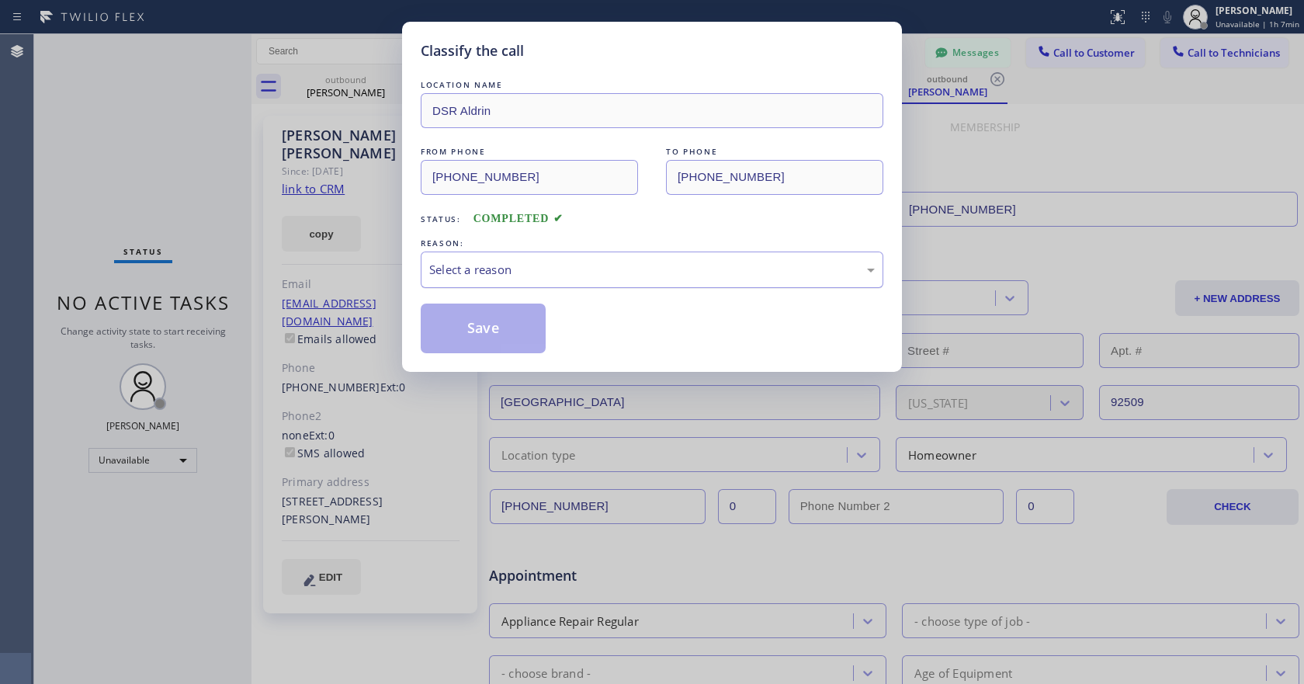
click at [602, 265] on div "Select a reason" at bounding box center [652, 270] width 446 height 18
click at [501, 338] on button "Save" at bounding box center [483, 328] width 125 height 50
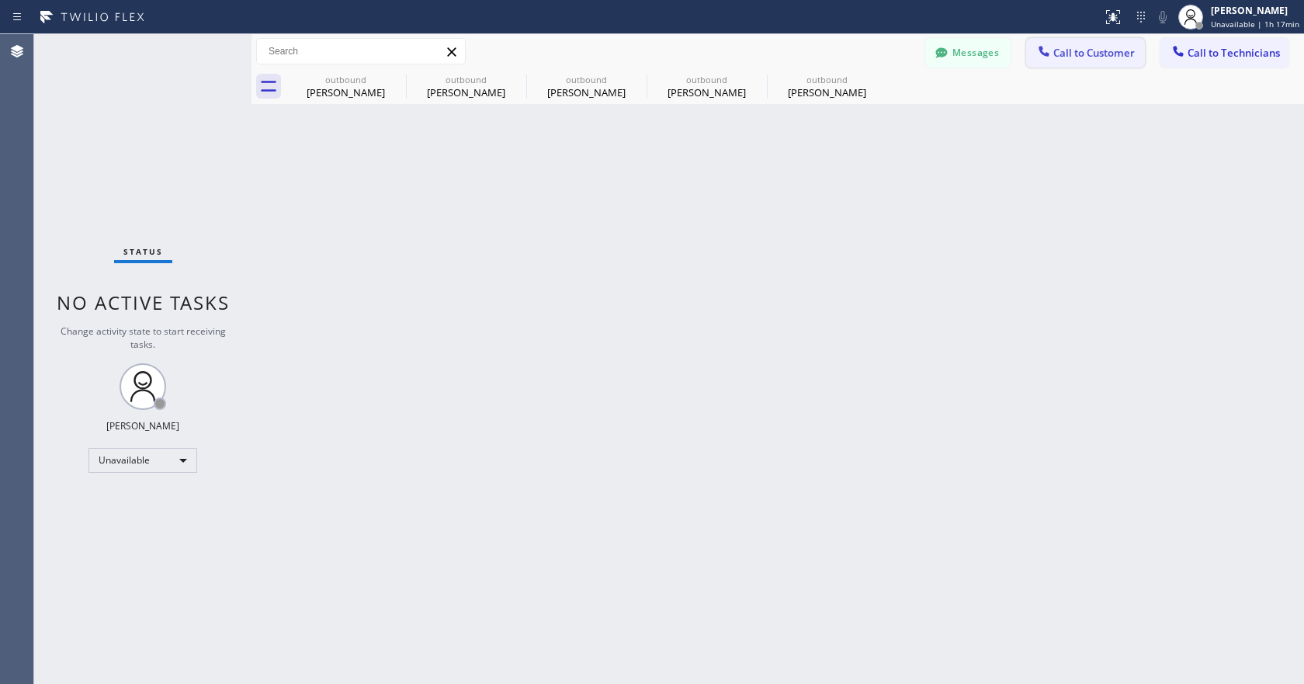
click at [1097, 61] on button "Call to Customer" at bounding box center [1085, 52] width 119 height 29
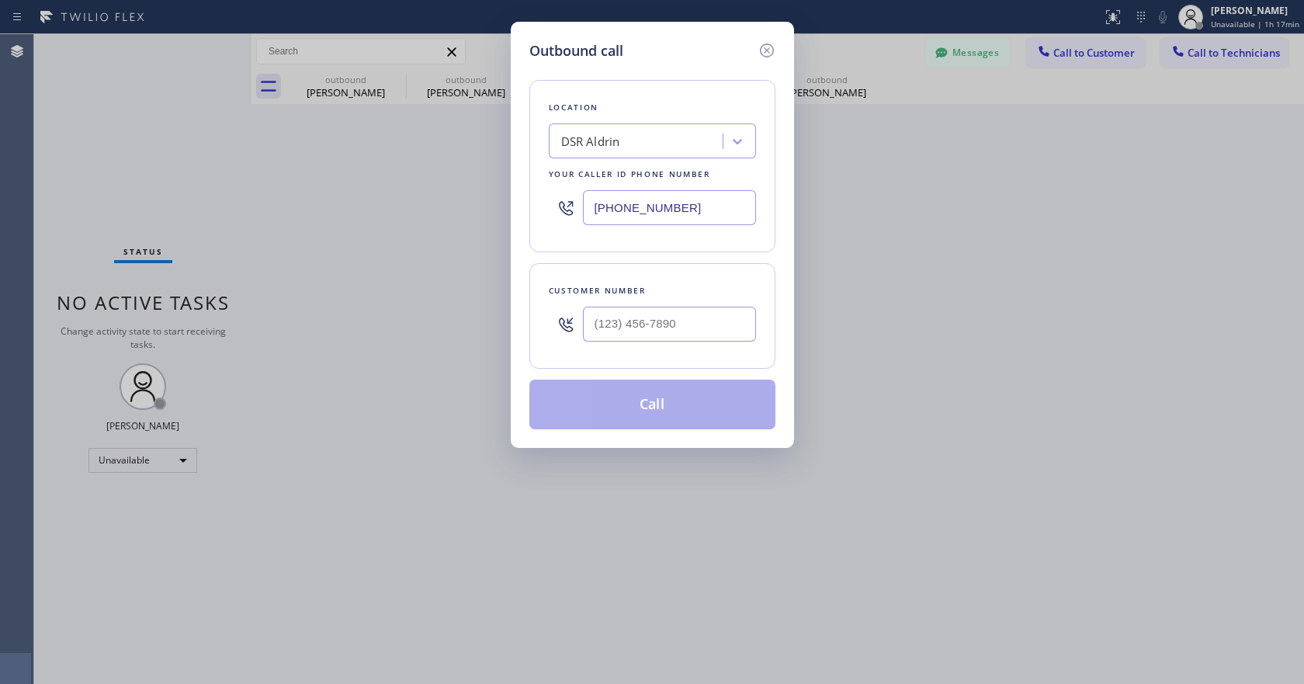
click at [626, 213] on input "[PHONE_NUMBER]" at bounding box center [669, 207] width 173 height 35
paste input "408) 539-3487"
type input "[PHONE_NUMBER]"
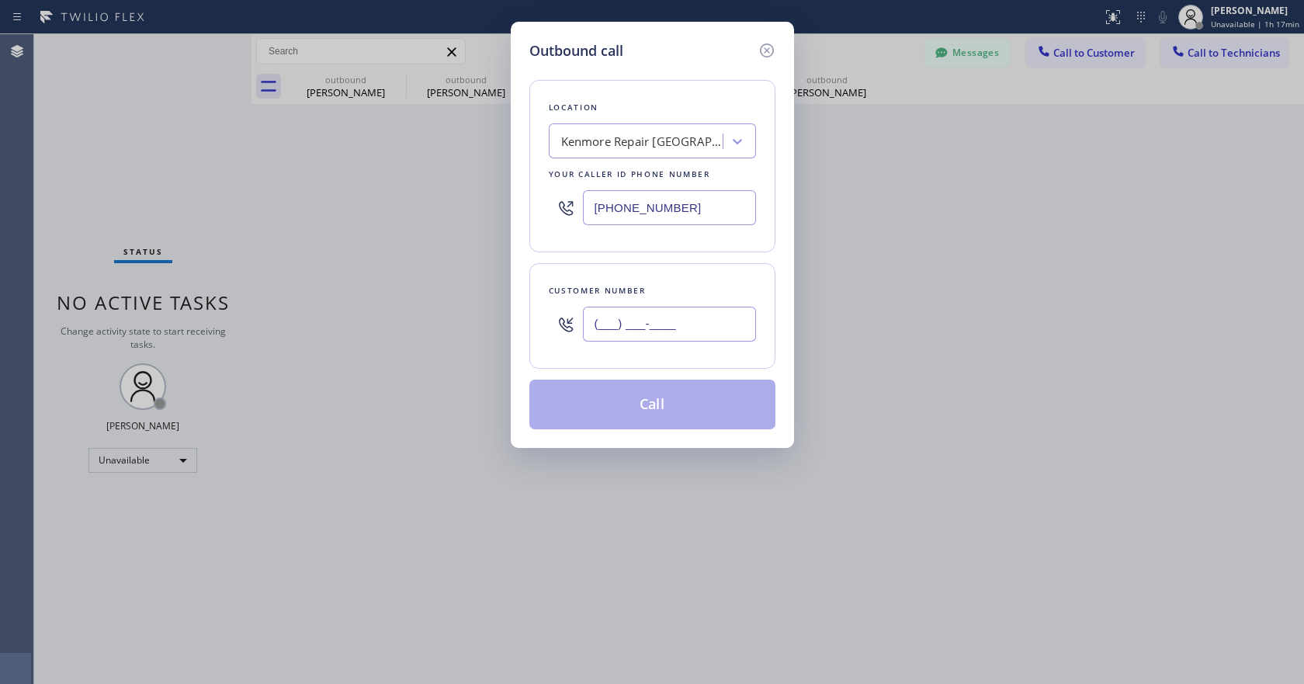
click at [642, 330] on input "(___) ___-____" at bounding box center [669, 324] width 173 height 35
paste input "408) 772-0056"
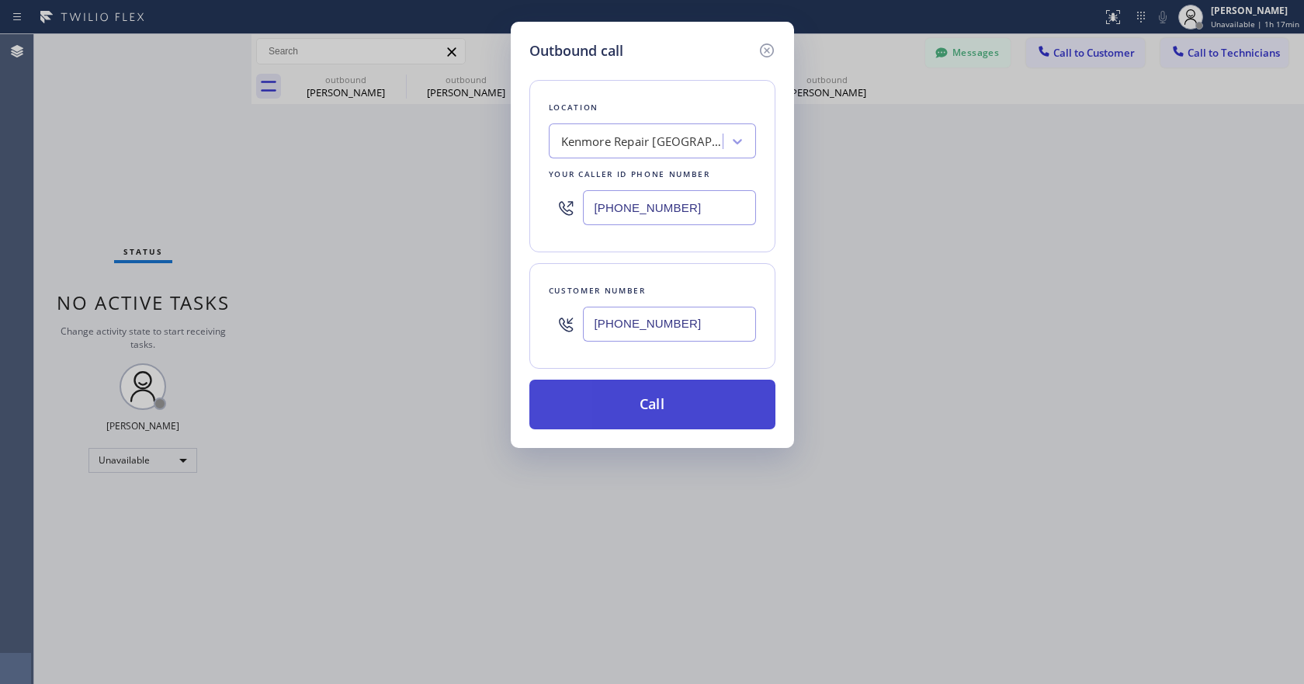
type input "[PHONE_NUMBER]"
click at [688, 411] on button "Call" at bounding box center [652, 405] width 246 height 50
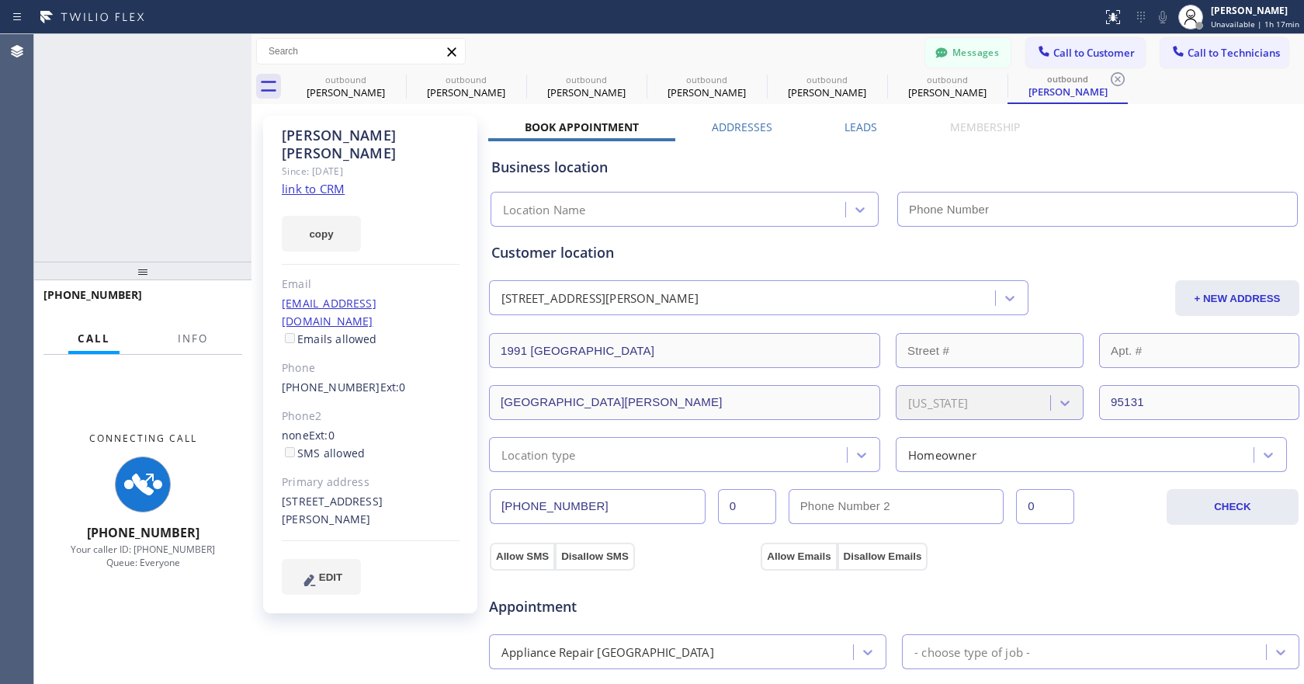
type input "[PHONE_NUMBER]"
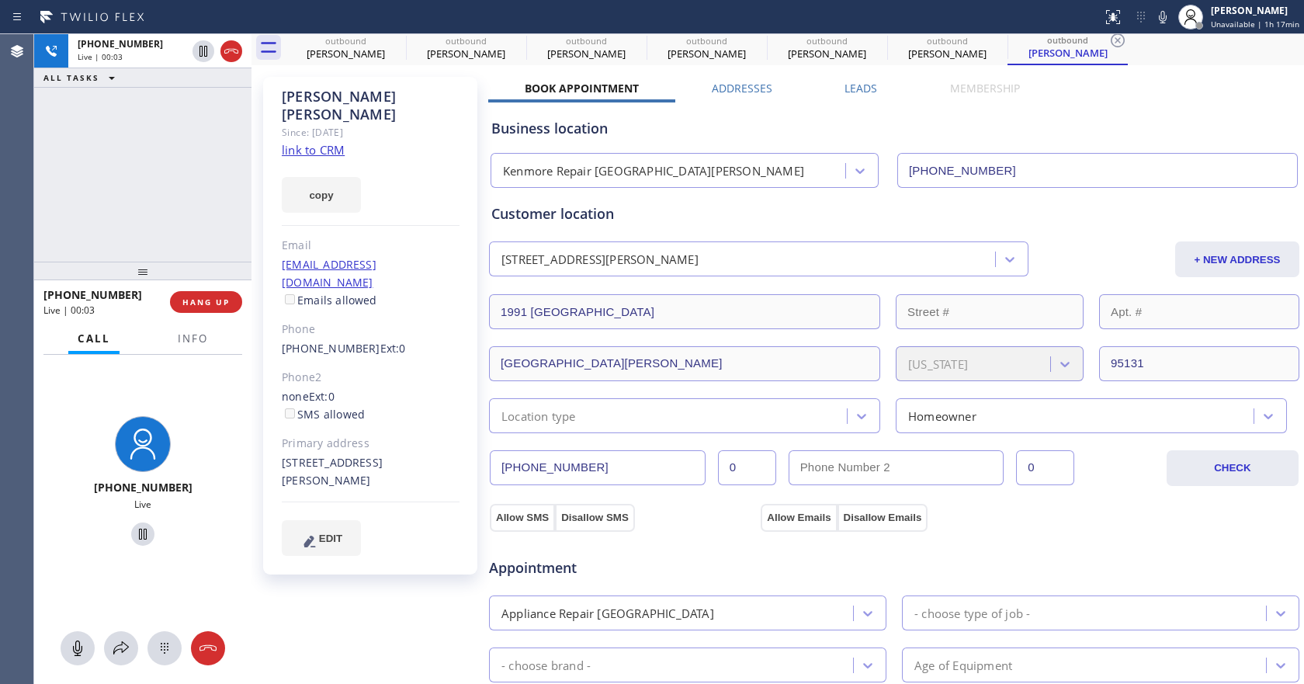
scroll to position [78, 0]
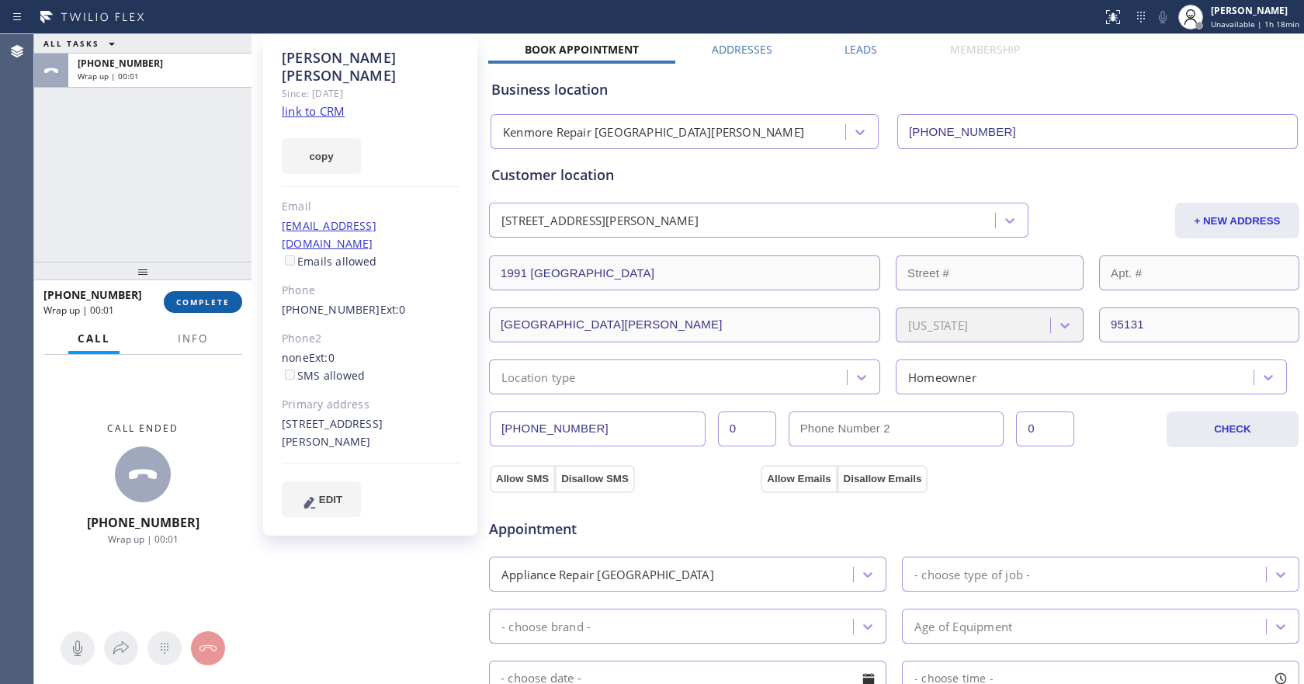
click at [196, 298] on span "COMPLETE" at bounding box center [203, 302] width 54 height 11
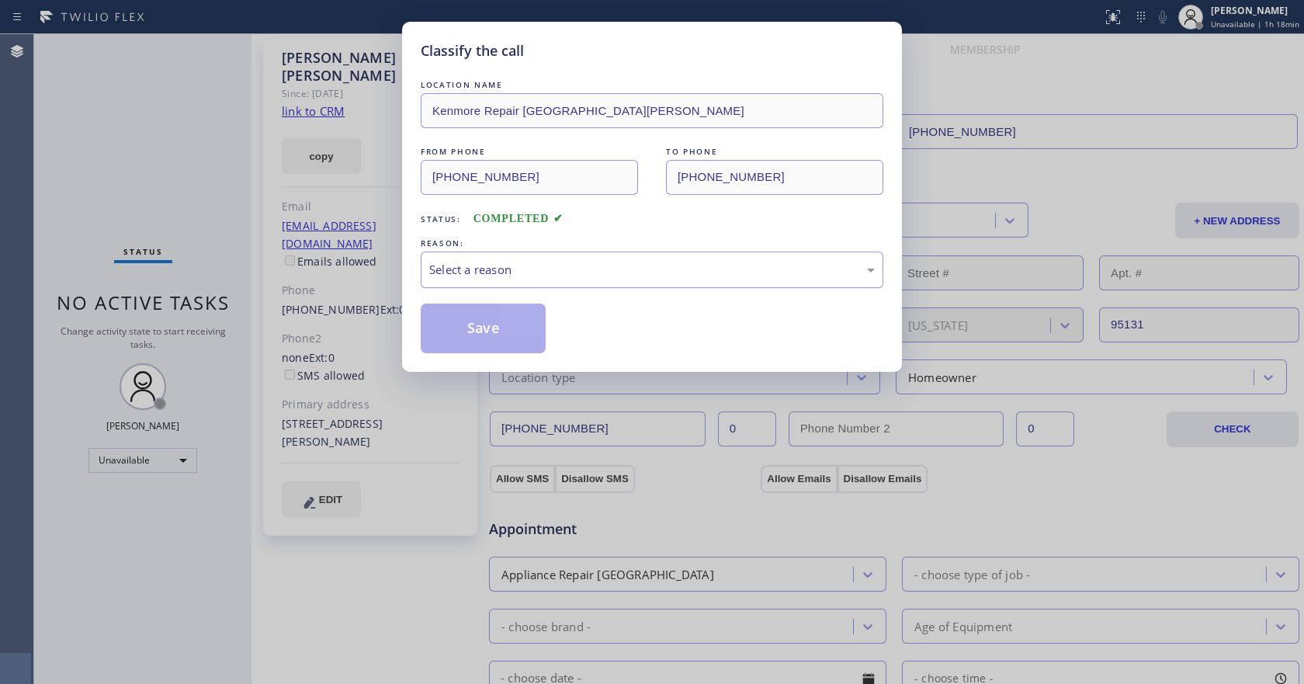
click at [594, 286] on div "Select a reason" at bounding box center [652, 269] width 463 height 36
click at [474, 315] on button "Save" at bounding box center [483, 328] width 125 height 50
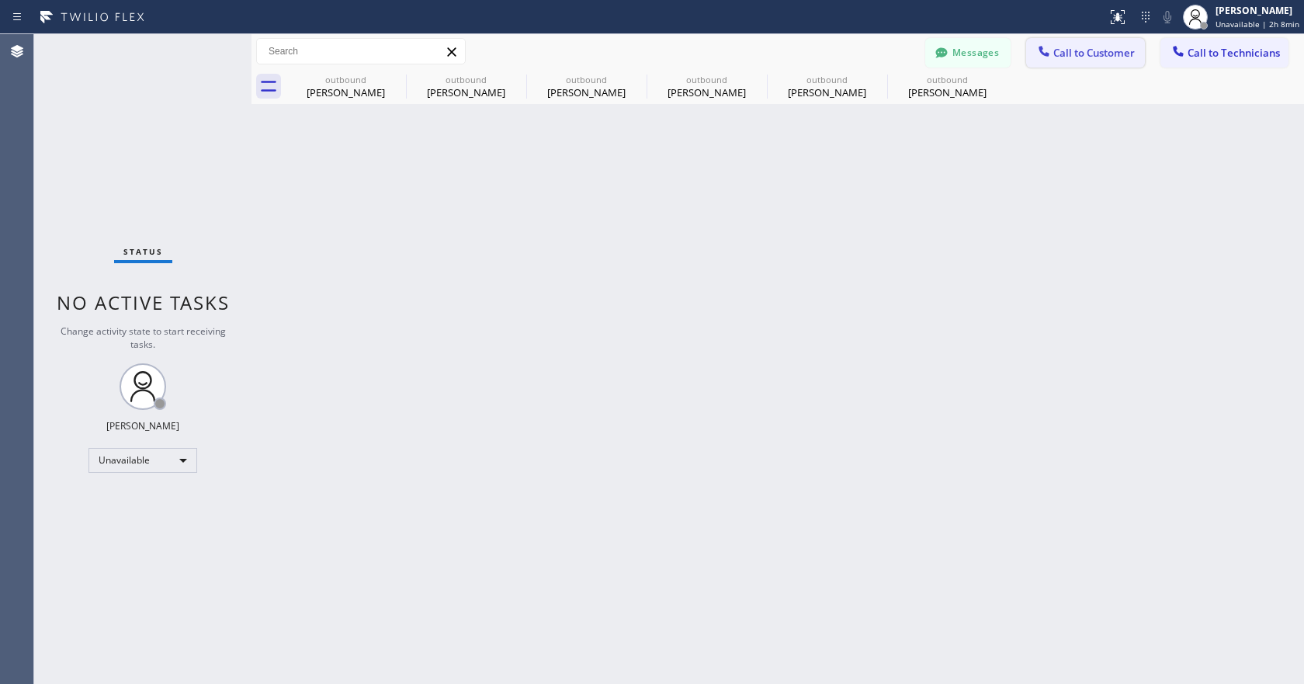
drag, startPoint x: 1094, startPoint y: 57, endPoint x: 1077, endPoint y: 62, distance: 18.7
click at [1094, 57] on span "Call to Customer" at bounding box center [1094, 53] width 82 height 14
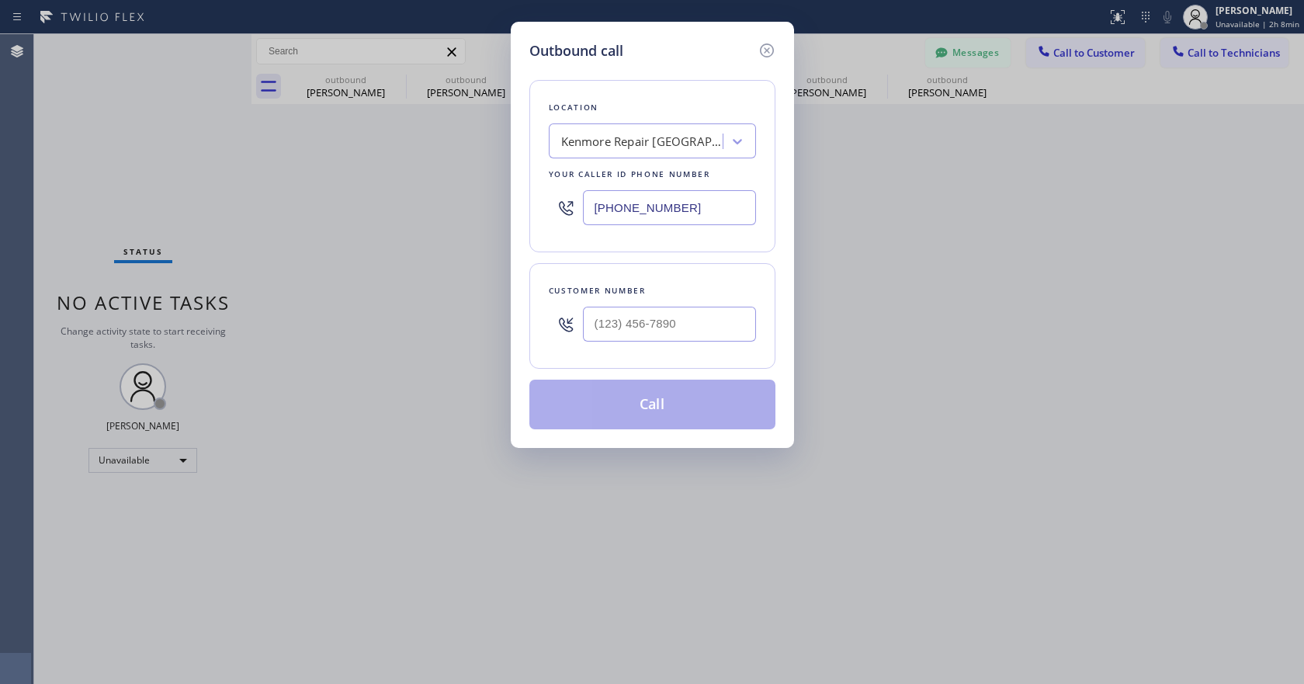
click at [628, 186] on div "[PHONE_NUMBER]" at bounding box center [652, 207] width 207 height 50
click at [628, 211] on input "[PHONE_NUMBER]" at bounding box center [669, 207] width 173 height 35
paste input "15) 480-7108"
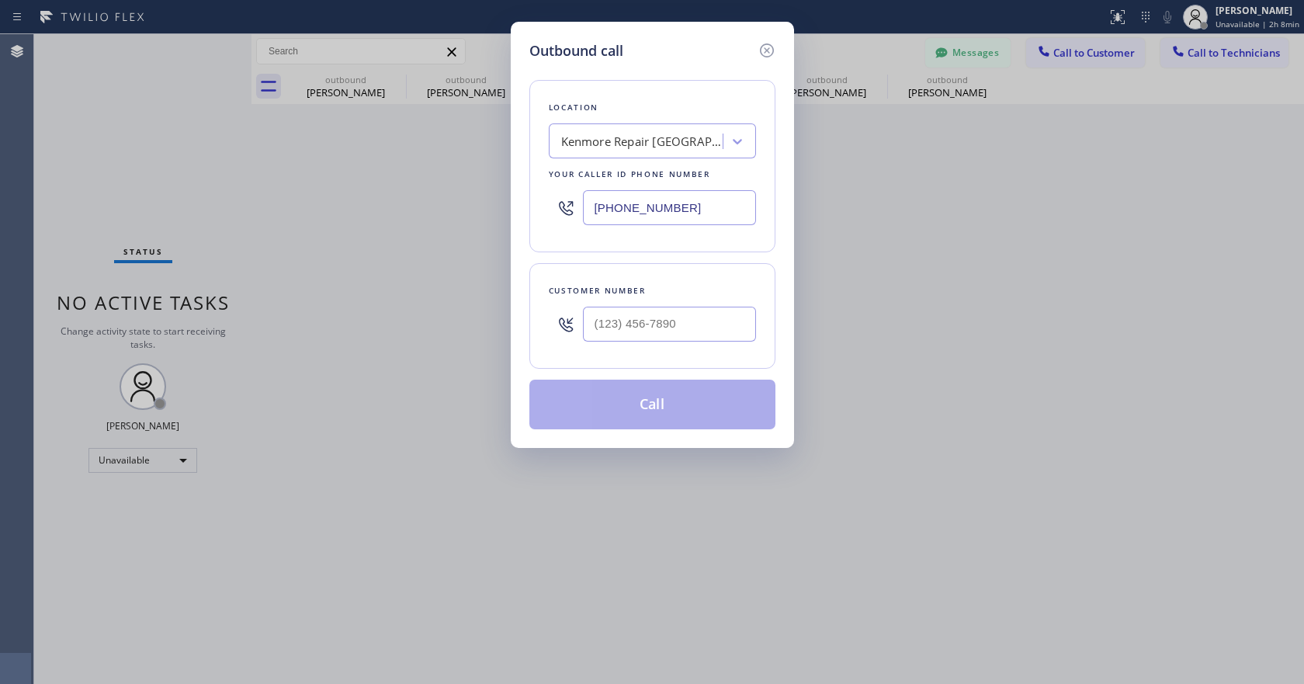
type input "[PHONE_NUMBER]"
click at [605, 331] on input "(___) ___-____" at bounding box center [669, 324] width 173 height 35
paste input "415) 613-0050"
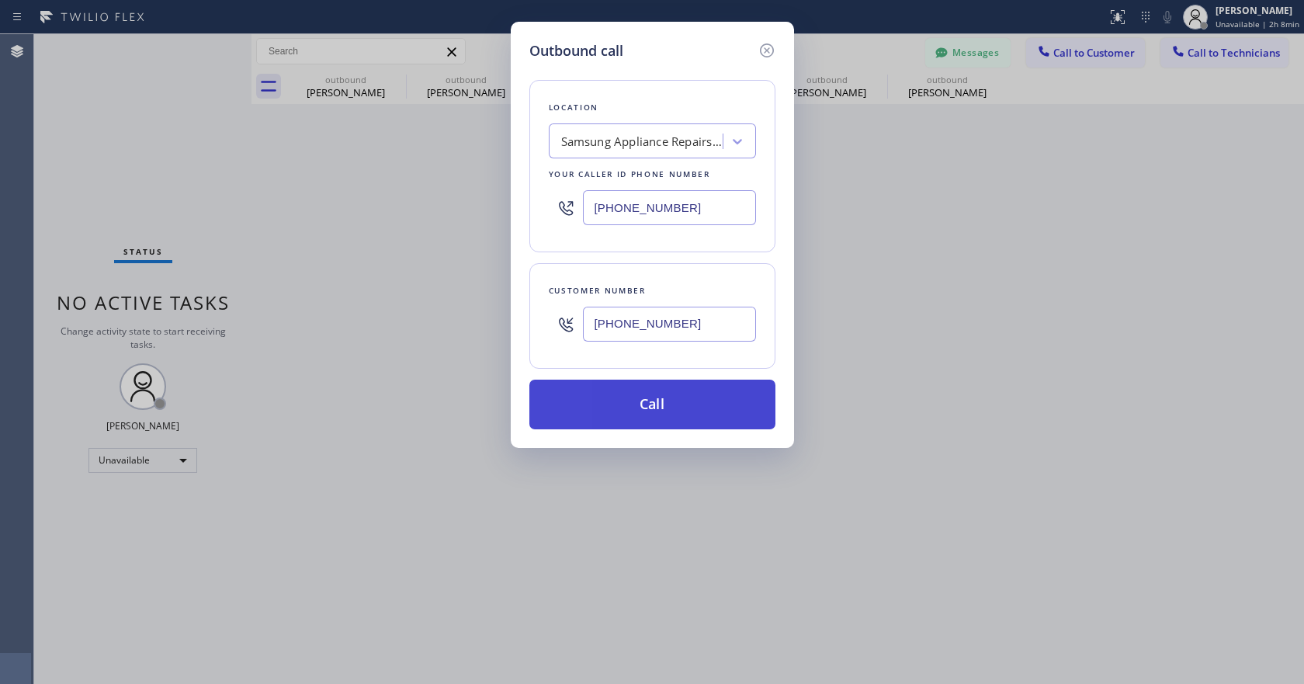
type input "[PHONE_NUMBER]"
click at [652, 406] on button "Call" at bounding box center [652, 405] width 246 height 50
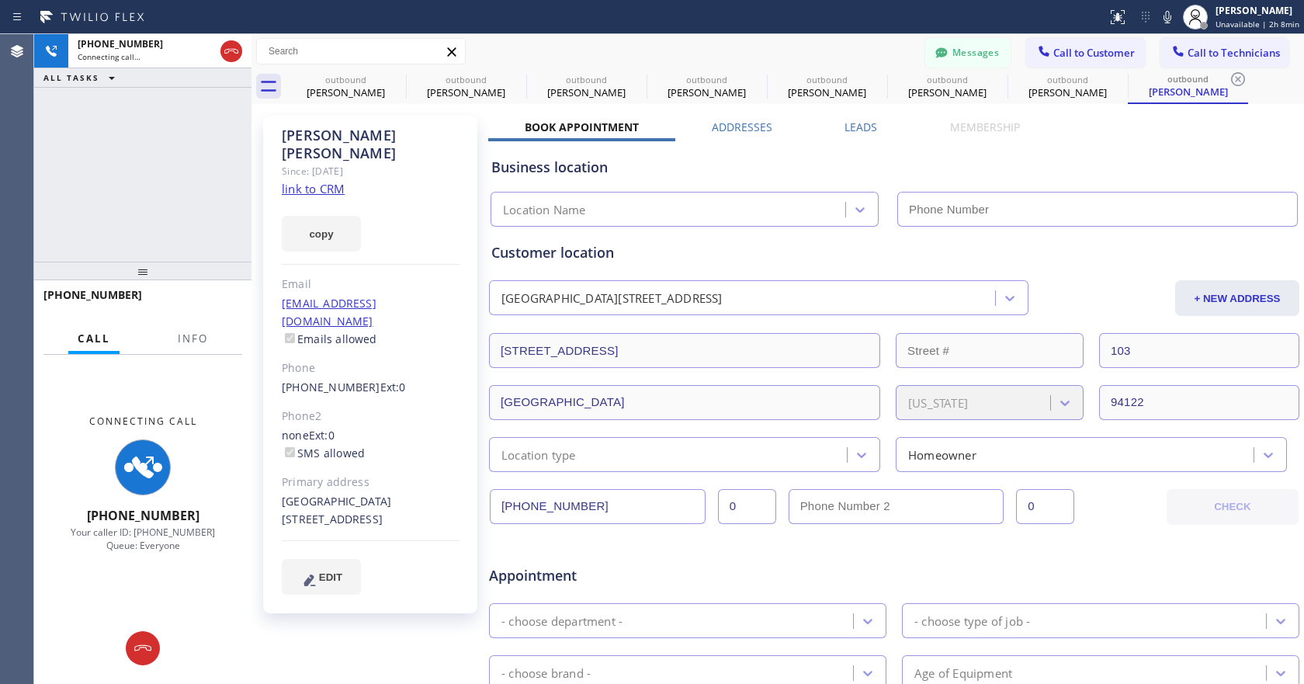
type input "[PHONE_NUMBER]"
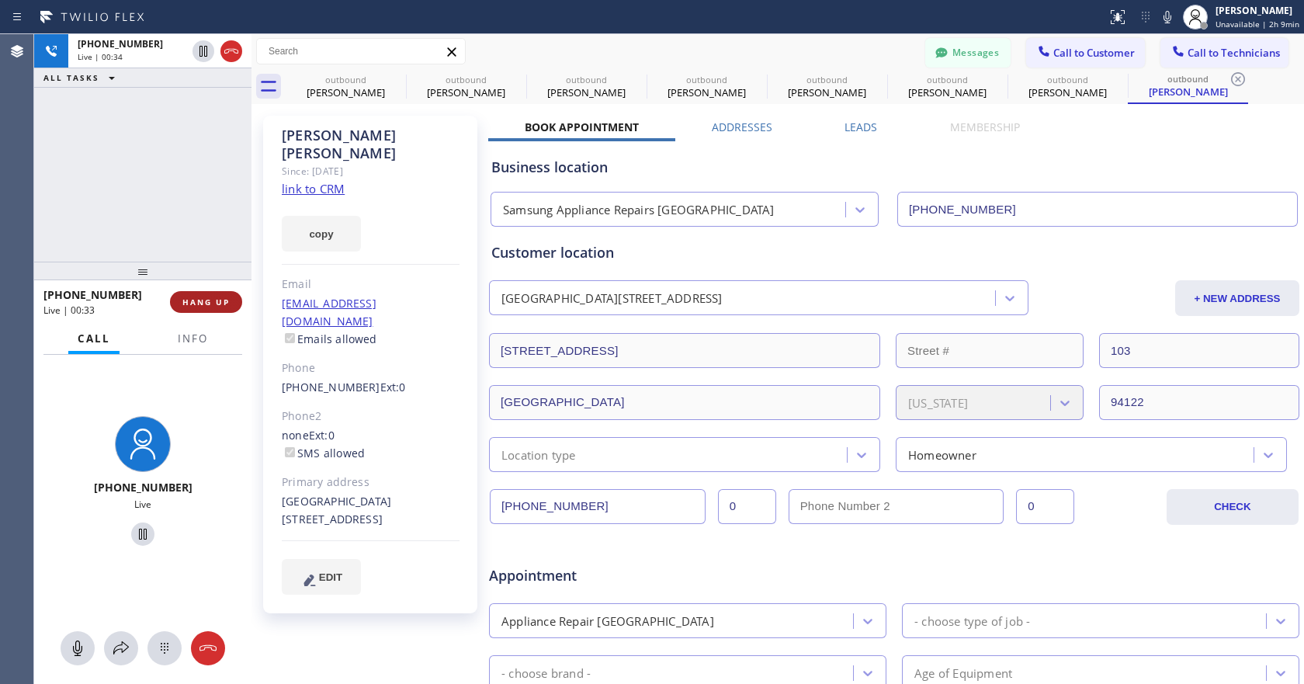
click at [217, 308] on button "HANG UP" at bounding box center [206, 302] width 72 height 22
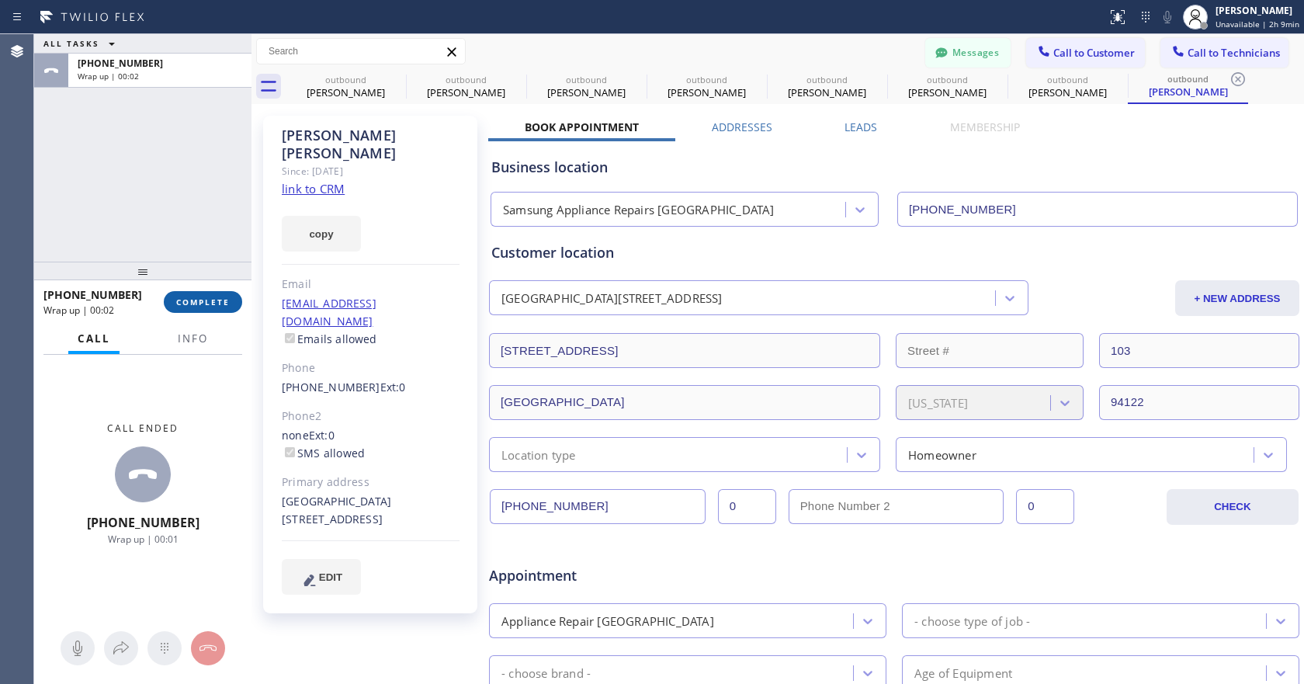
click at [193, 305] on span "COMPLETE" at bounding box center [203, 302] width 54 height 11
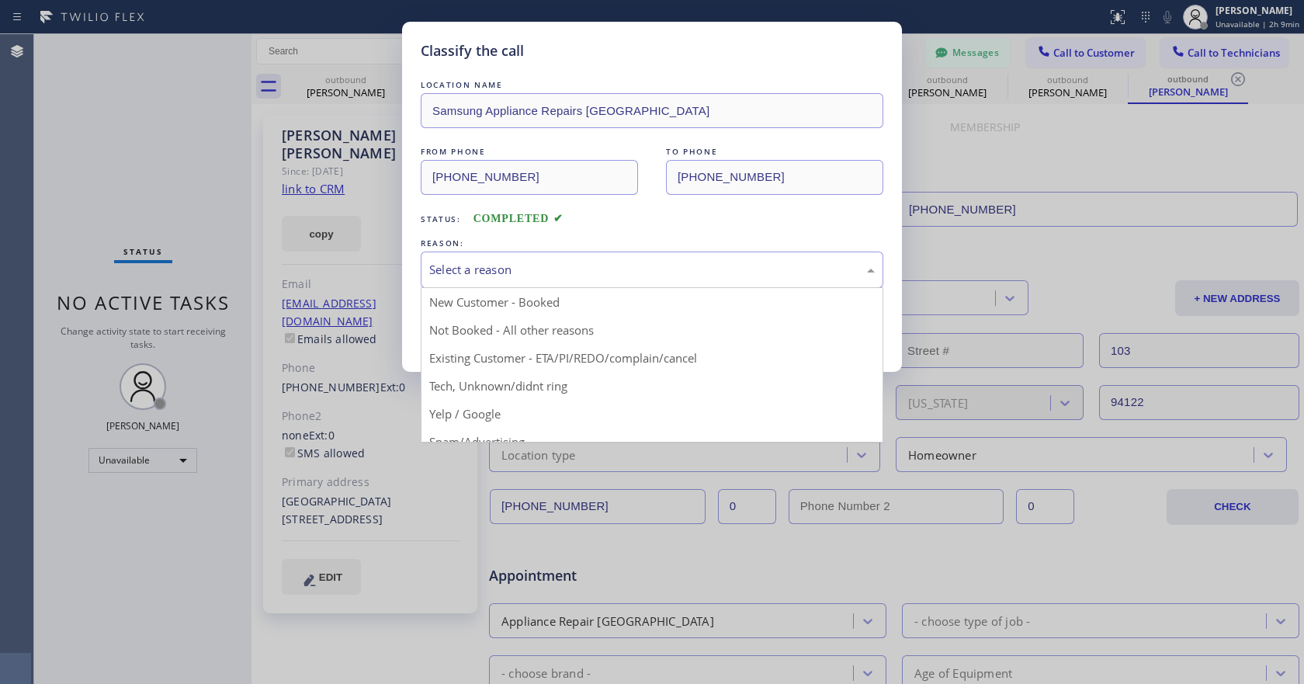
drag, startPoint x: 525, startPoint y: 260, endPoint x: 532, endPoint y: 266, distance: 9.3
click at [526, 261] on div "Select a reason" at bounding box center [652, 270] width 446 height 18
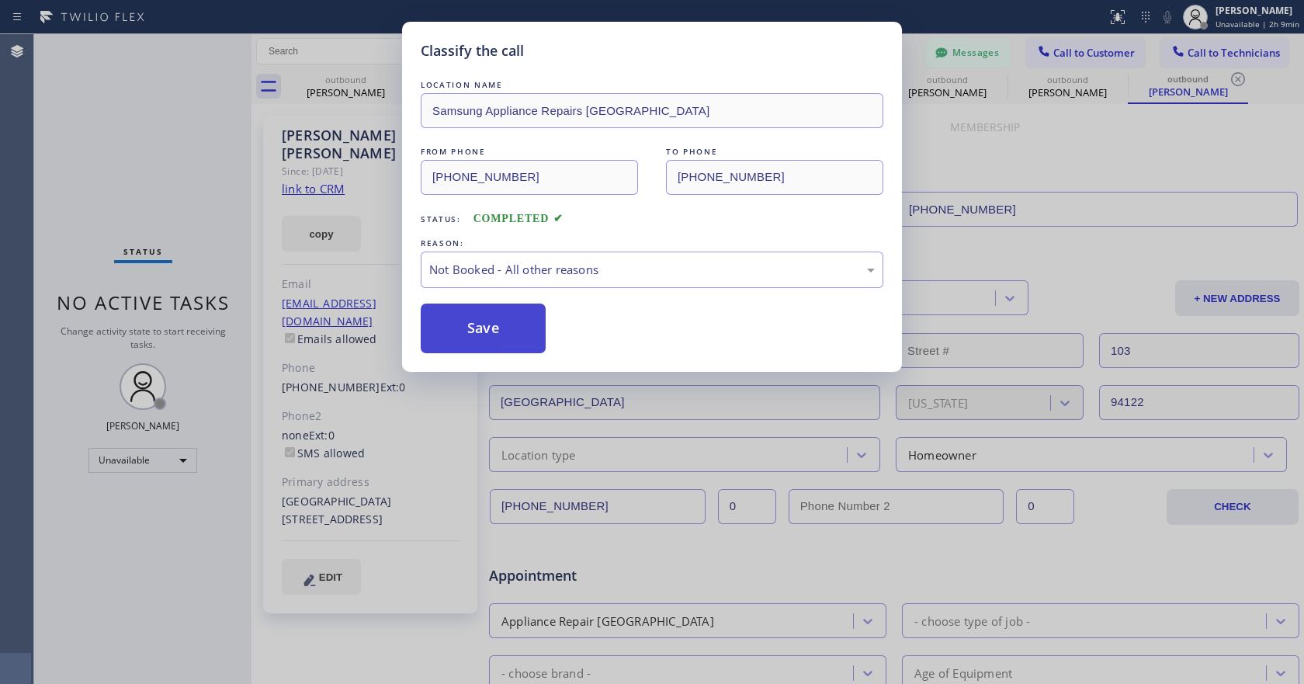
click at [444, 324] on button "Save" at bounding box center [483, 328] width 125 height 50
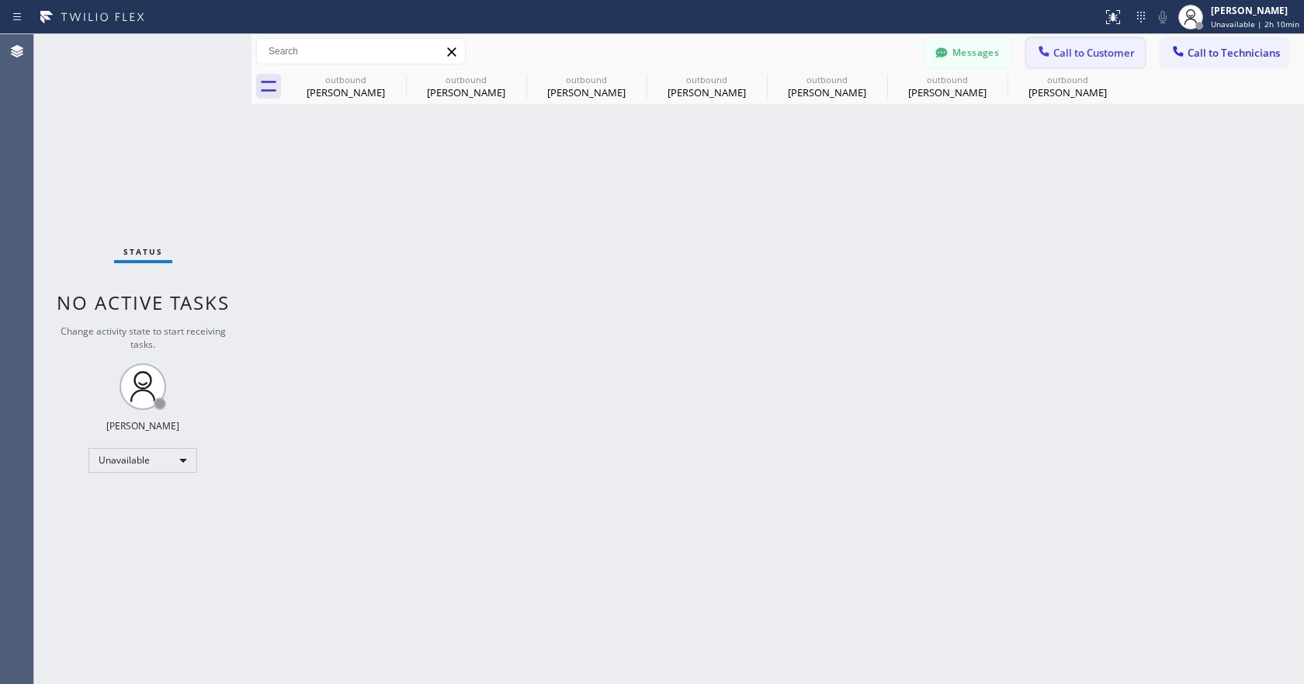
click at [1086, 54] on span "Call to Customer" at bounding box center [1094, 53] width 82 height 14
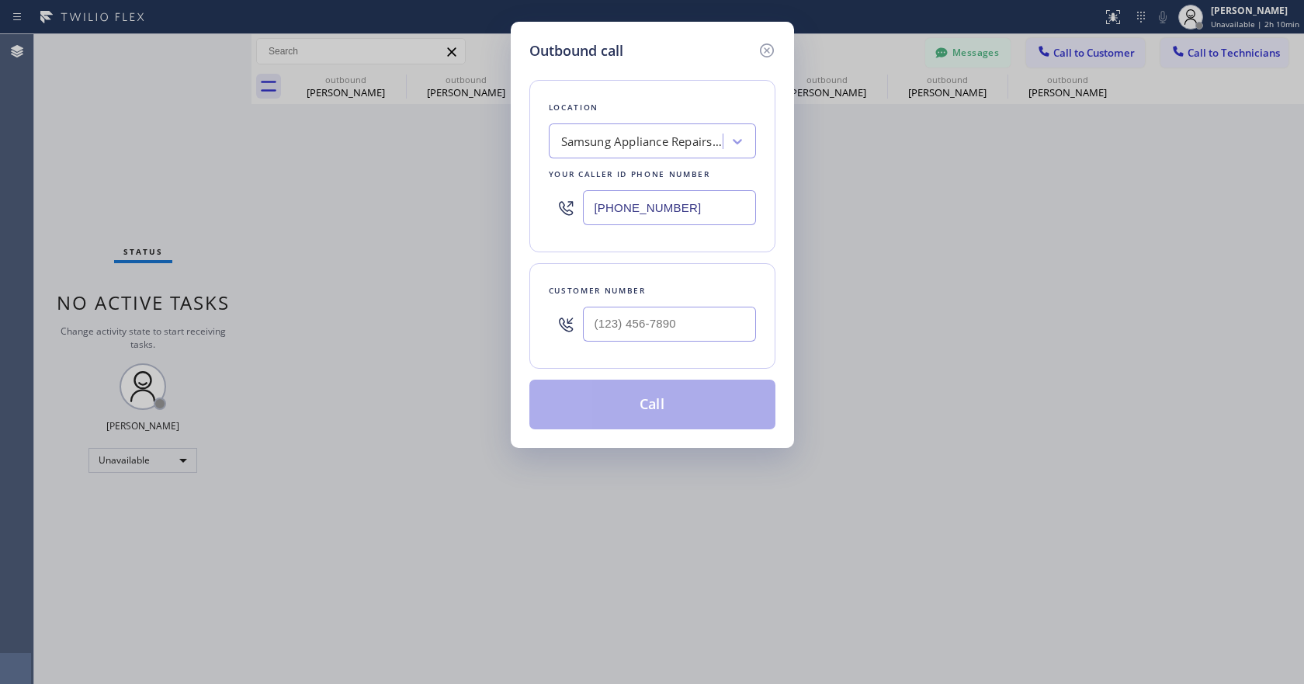
click at [634, 210] on input "[PHONE_NUMBER]" at bounding box center [669, 207] width 173 height 35
paste input "714) 855-4254"
type input "[PHONE_NUMBER]"
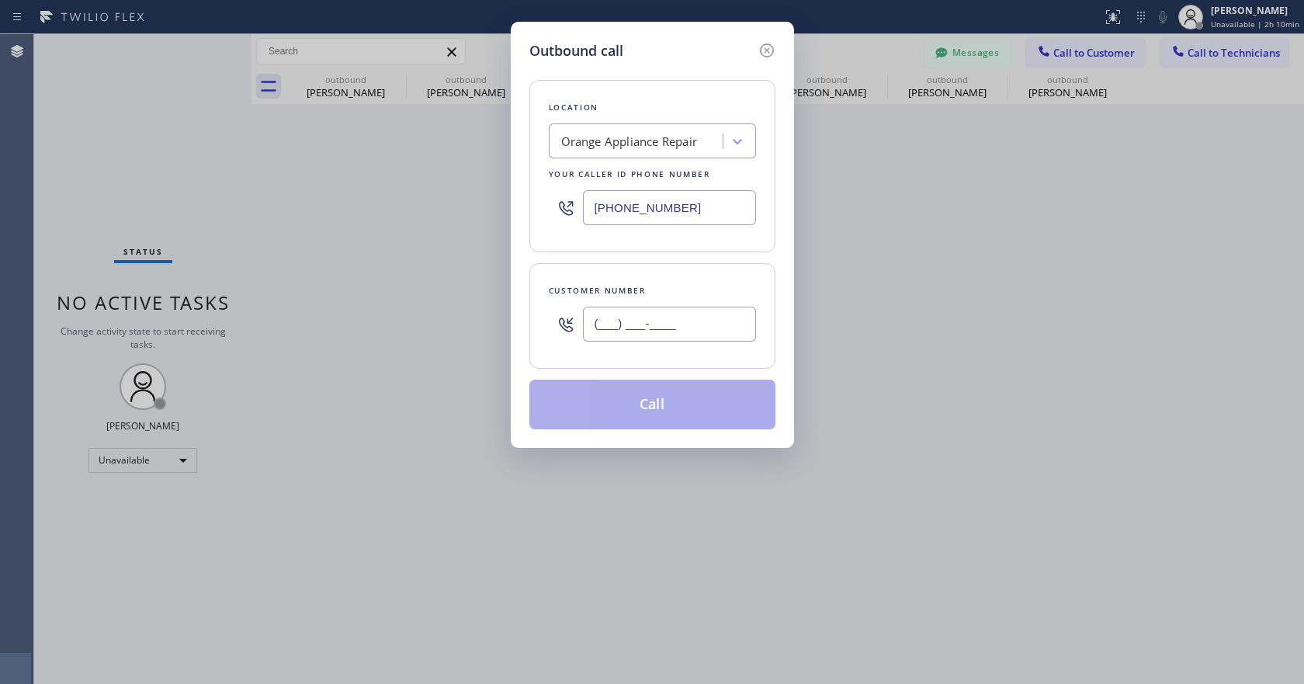
click at [601, 334] on input "(___) ___-____" at bounding box center [669, 324] width 173 height 35
paste input "908) 531-0611"
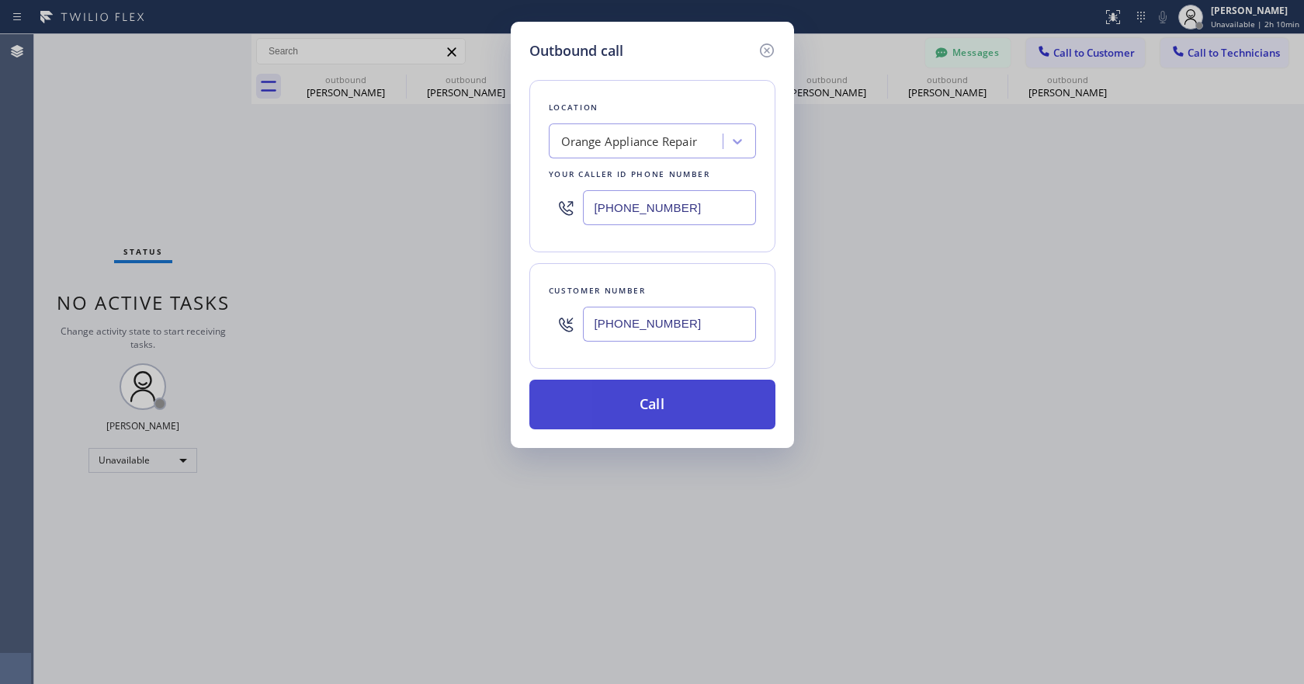
type input "[PHONE_NUMBER]"
click at [643, 409] on button "Call" at bounding box center [652, 405] width 246 height 50
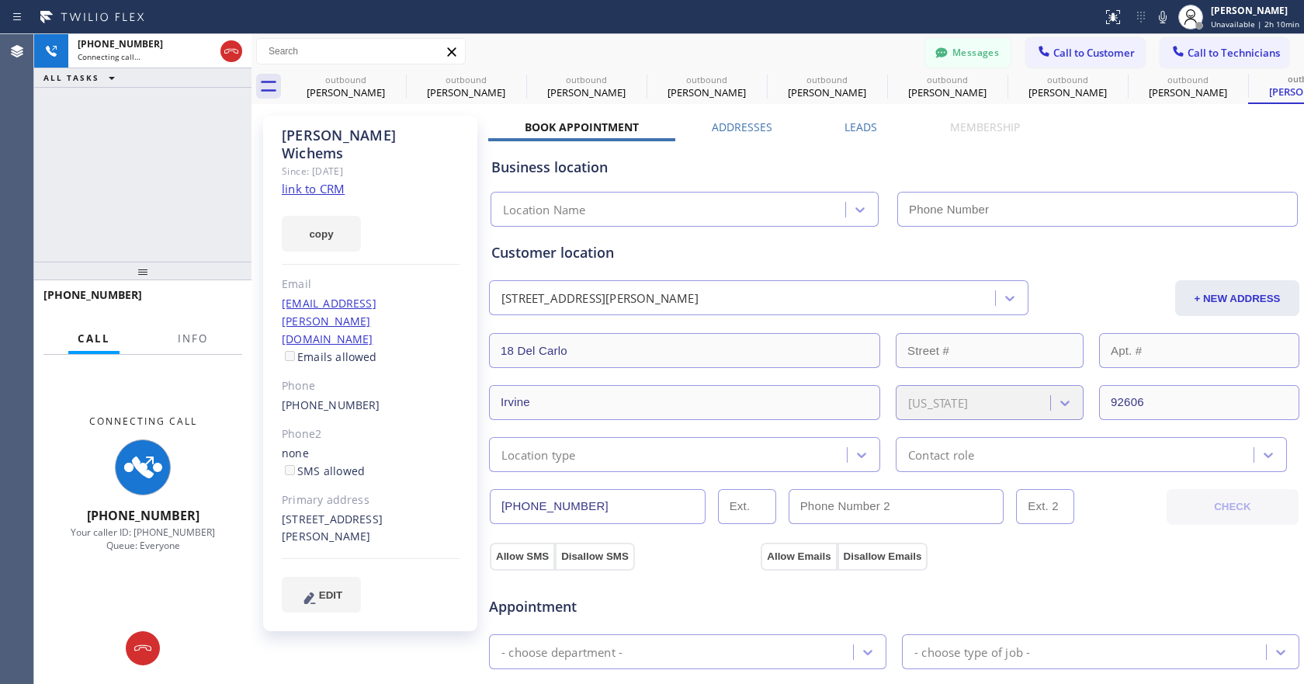
type input "[PHONE_NUMBER]"
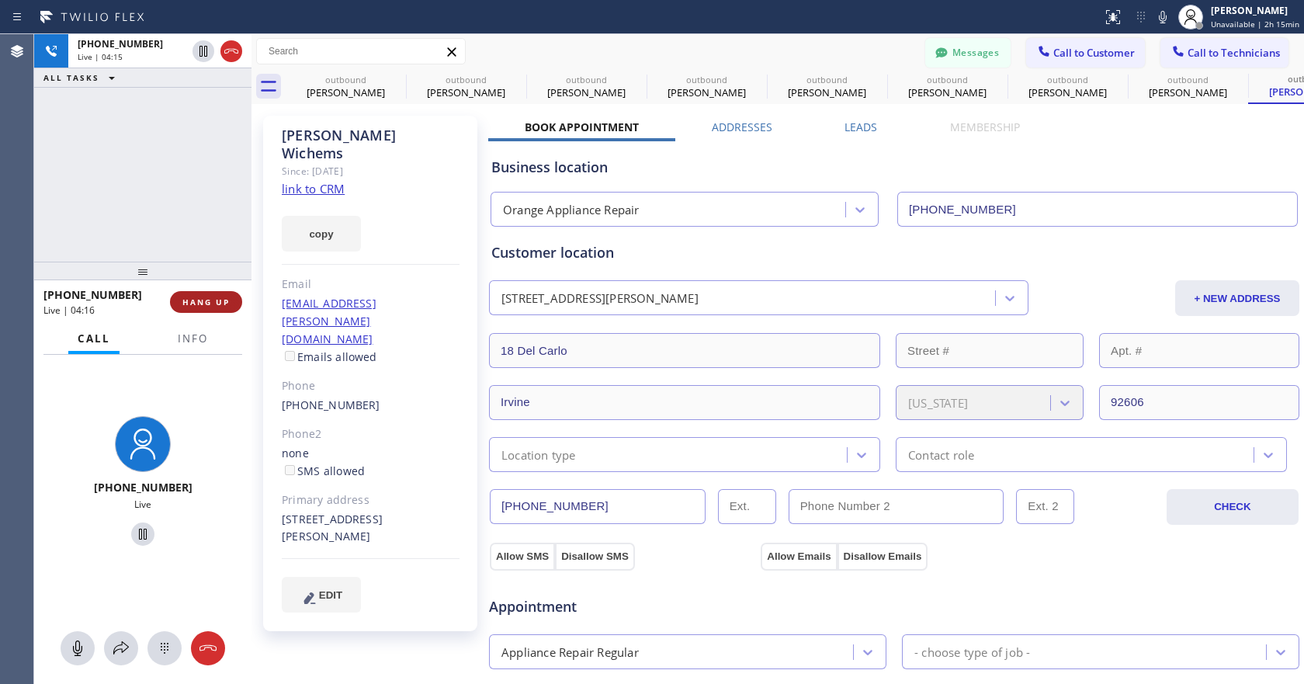
click at [220, 302] on span "HANG UP" at bounding box center [205, 302] width 47 height 11
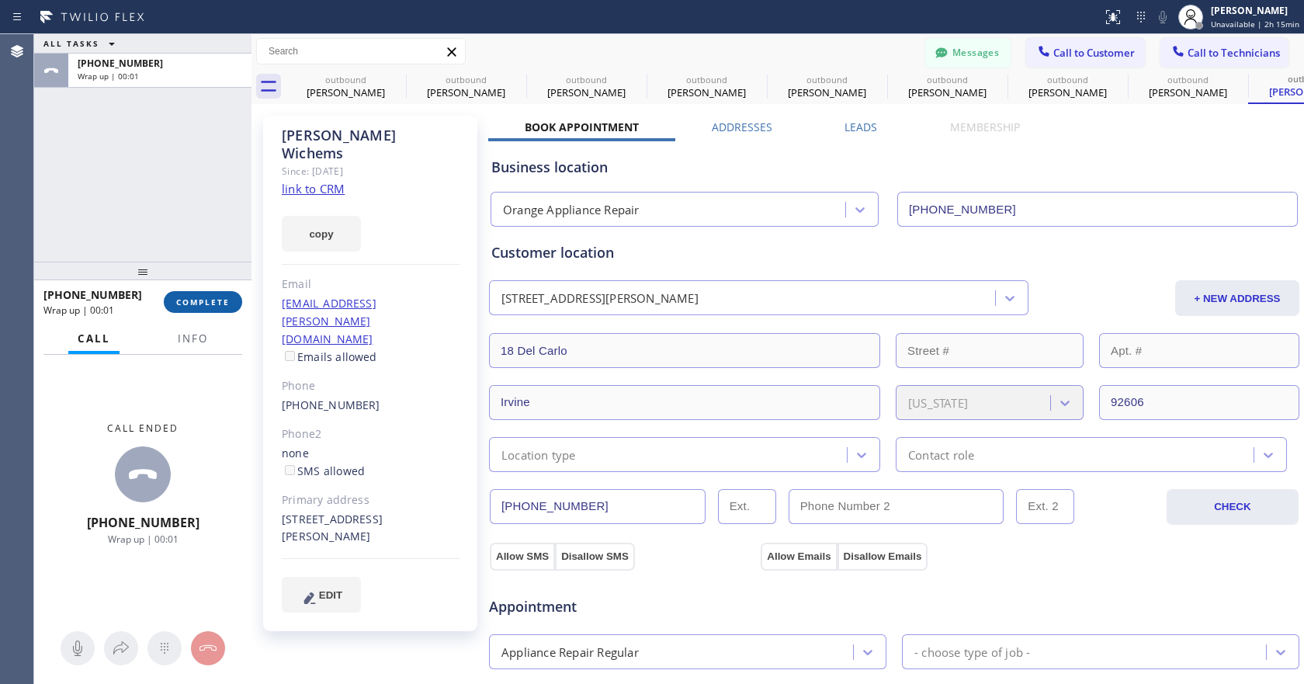
click at [220, 302] on span "COMPLETE" at bounding box center [203, 302] width 54 height 11
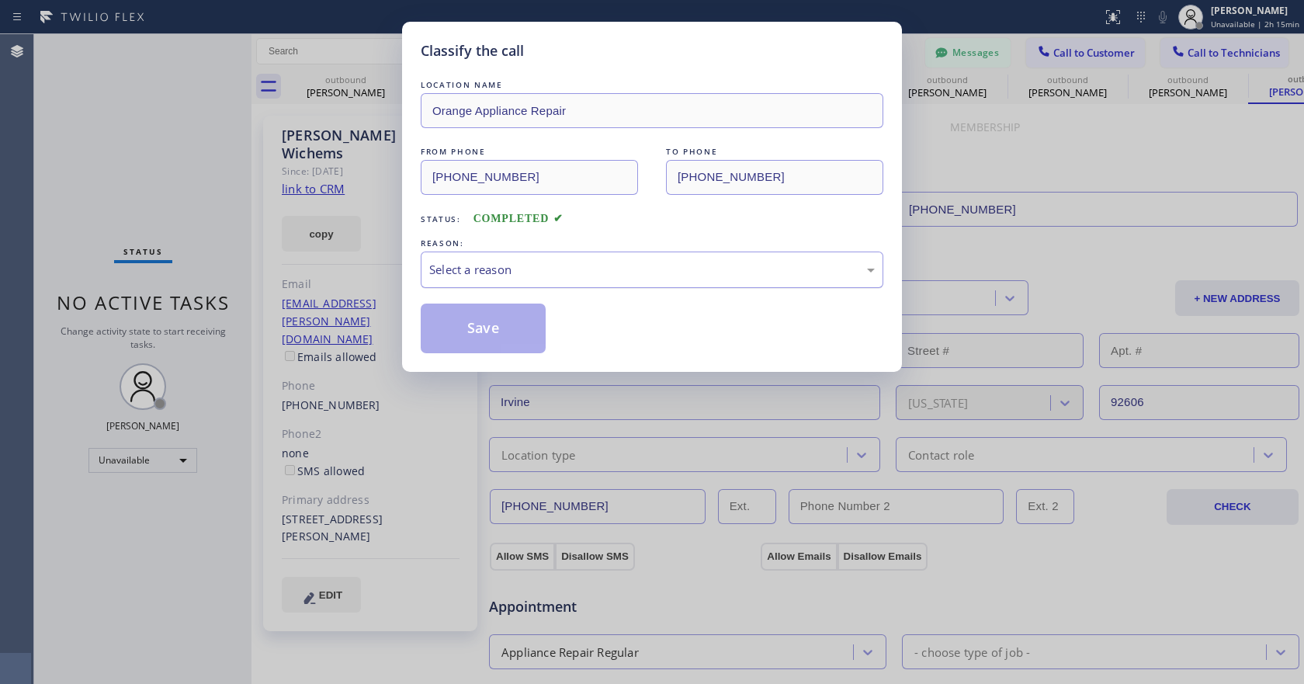
click at [502, 270] on div "Select a reason" at bounding box center [652, 270] width 446 height 18
click at [489, 334] on button "Save" at bounding box center [483, 328] width 125 height 50
